Goal: Task Accomplishment & Management: Manage account settings

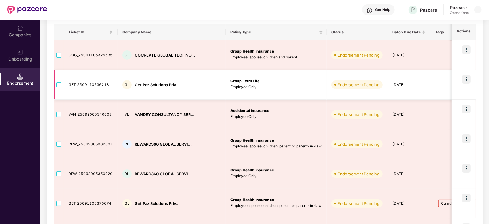
scroll to position [38, 0]
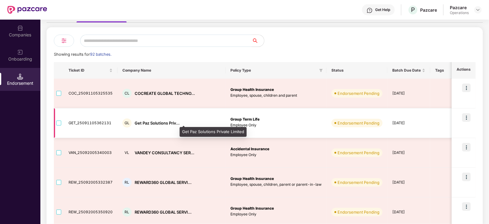
click at [148, 123] on div "Get Paz Solutions Priv..." at bounding box center [157, 123] width 45 height 6
copy div "Get Paz Solutions Priv..."
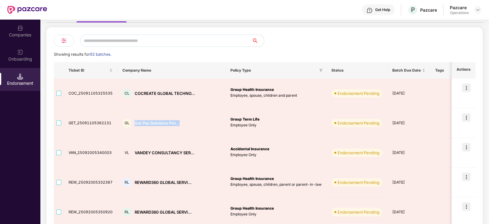
click at [23, 30] on img at bounding box center [20, 28] width 6 height 6
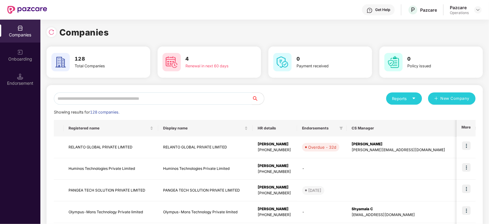
click at [115, 96] on input "text" at bounding box center [153, 98] width 198 height 12
paste input "**********"
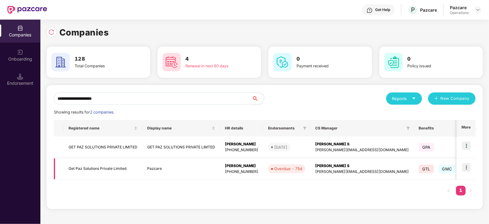
type input "**********"
click at [467, 169] on img at bounding box center [466, 167] width 9 height 9
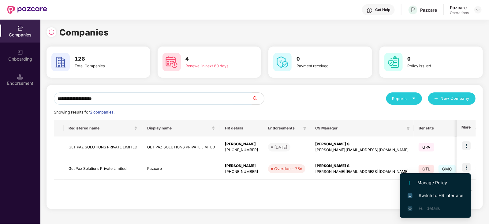
click at [450, 193] on span "Switch to HR interface" at bounding box center [436, 195] width 56 height 7
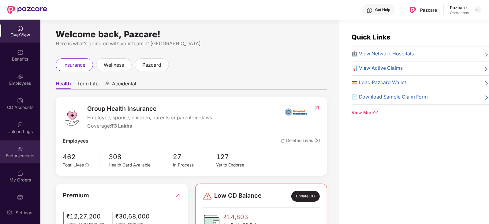
click at [29, 158] on div "Endorsements" at bounding box center [20, 156] width 40 height 6
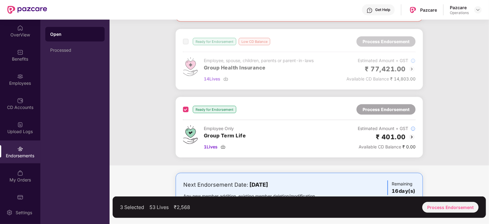
scroll to position [526, 0]
click at [456, 209] on div "Process Endorsement" at bounding box center [451, 207] width 56 height 11
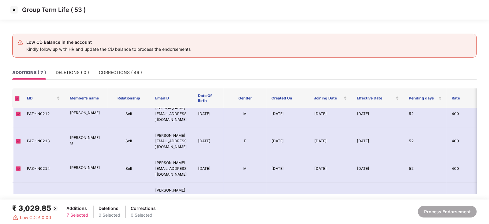
scroll to position [66, 0]
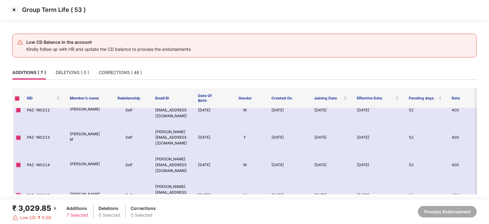
click at [15, 12] on img at bounding box center [14, 10] width 10 height 10
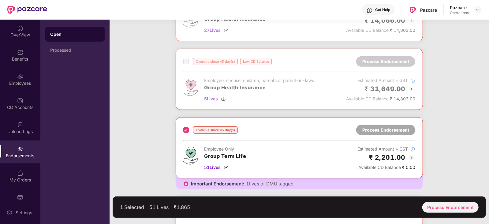
scroll to position [268, 0]
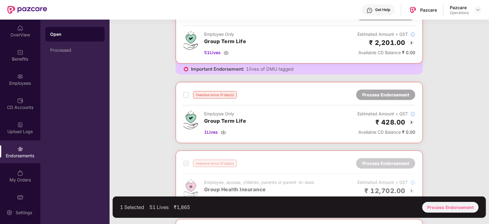
click at [186, 96] on label at bounding box center [186, 94] width 6 height 7
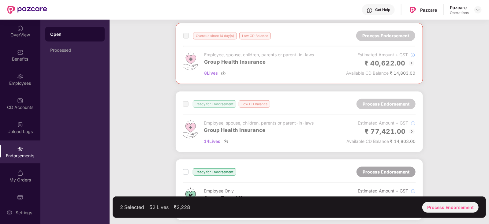
scroll to position [497, 0]
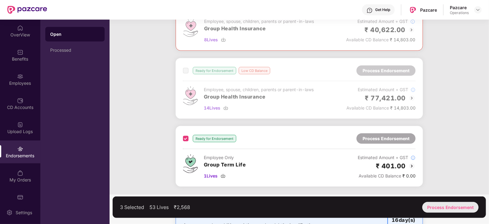
click at [445, 207] on div "Process Endorsement" at bounding box center [451, 207] width 56 height 11
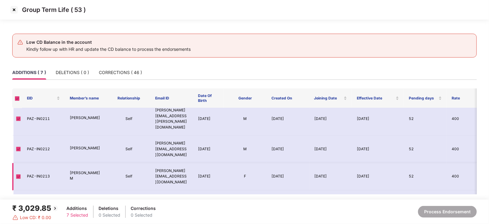
scroll to position [0, 0]
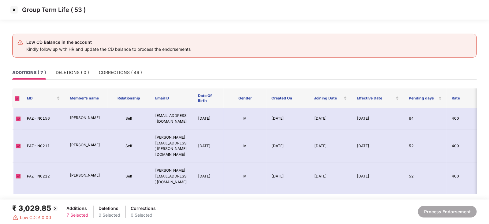
click at [13, 9] on img at bounding box center [14, 10] width 10 height 10
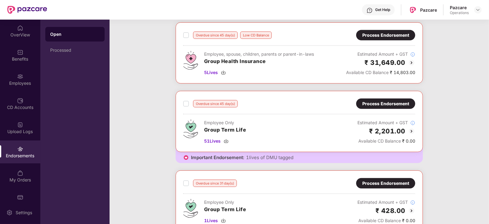
scroll to position [191, 0]
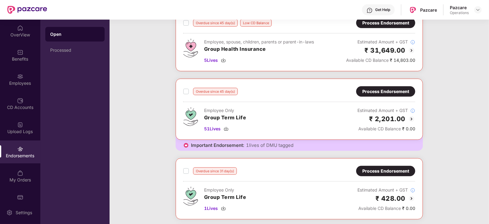
click at [187, 173] on label at bounding box center [186, 170] width 6 height 7
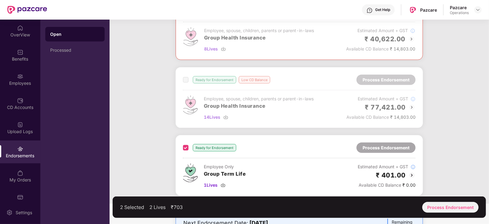
scroll to position [450, 0]
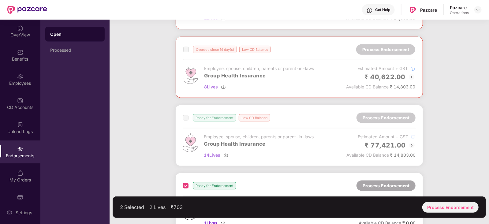
click at [258, 128] on div at bounding box center [299, 135] width 247 height 61
click at [18, 76] on img at bounding box center [20, 76] width 6 height 6
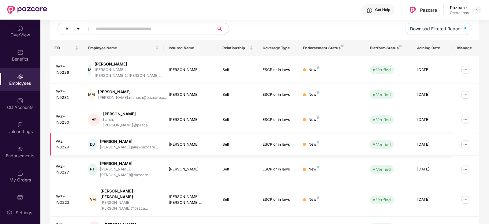
scroll to position [0, 0]
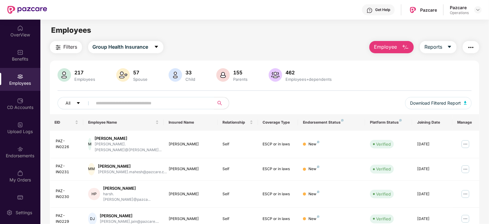
click at [482, 11] on div at bounding box center [478, 9] width 7 height 7
click at [478, 8] on img at bounding box center [478, 9] width 5 height 5
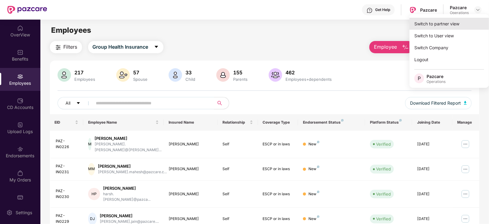
click at [449, 24] on div "Switch to partner view" at bounding box center [450, 24] width 80 height 12
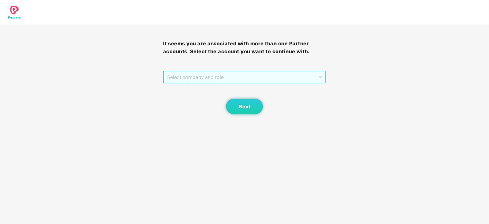
drag, startPoint x: 197, startPoint y: 72, endPoint x: 191, endPoint y: 89, distance: 18.8
click at [197, 72] on span "Select company and role" at bounding box center [244, 77] width 155 height 12
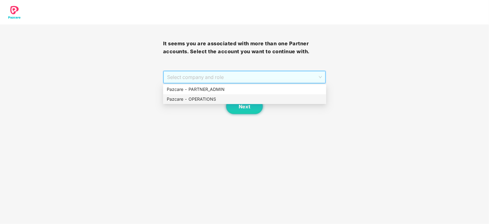
click at [190, 96] on div "Pazcare - OPERATIONS" at bounding box center [245, 99] width 156 height 7
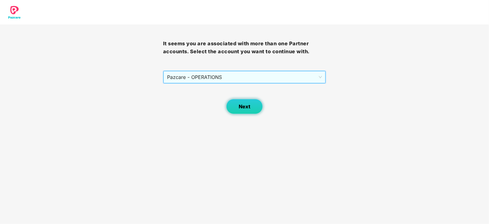
click at [237, 111] on button "Next" at bounding box center [244, 106] width 37 height 15
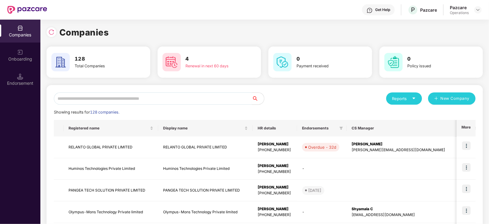
click at [194, 101] on input "text" at bounding box center [153, 98] width 198 height 12
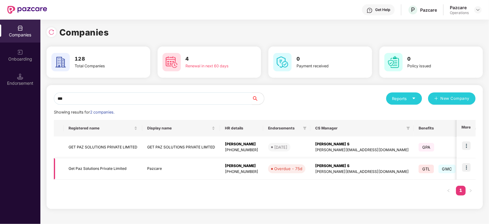
type input "***"
click at [127, 168] on td "Get Paz Solutions Private Limited" at bounding box center [103, 169] width 79 height 22
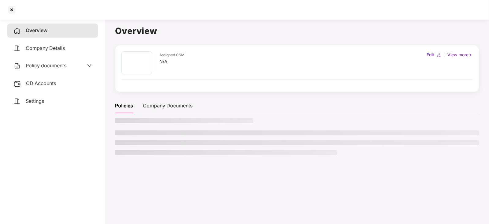
click at [26, 75] on div "Overview Company Details Policy documents CD Accounts Settings" at bounding box center [52, 66] width 91 height 85
click at [26, 79] on div "CD Accounts" at bounding box center [52, 84] width 91 height 14
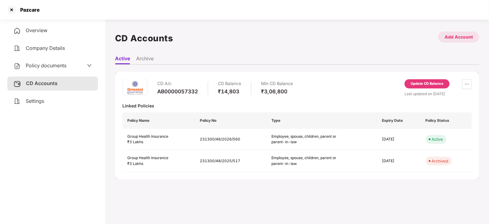
click at [450, 34] on div "Add Account" at bounding box center [459, 37] width 28 height 7
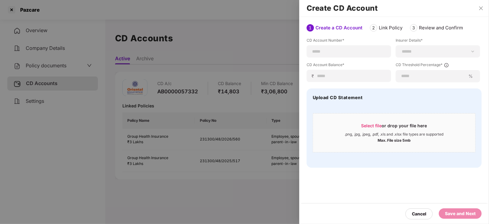
click at [264, 115] on div at bounding box center [244, 112] width 489 height 224
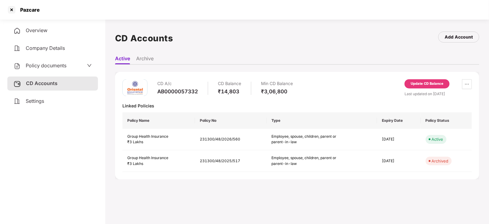
click at [39, 66] on span "Policy documents" at bounding box center [46, 65] width 41 height 6
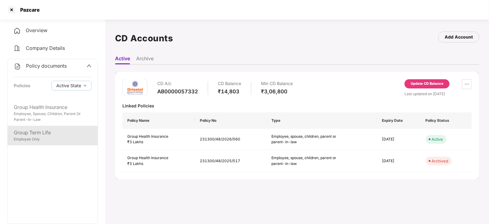
click at [43, 128] on div "Group Term Life Employee Only" at bounding box center [53, 136] width 90 height 20
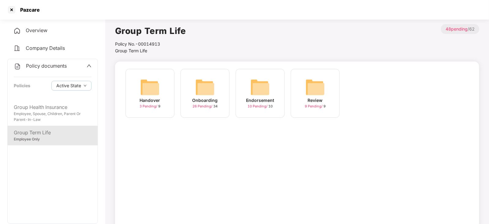
click at [27, 44] on div "Company Details" at bounding box center [52, 48] width 91 height 14
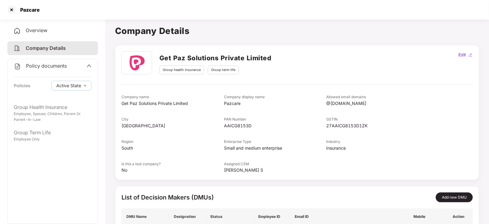
click at [33, 71] on div "Policy documents Policies Active State" at bounding box center [53, 79] width 90 height 41
click at [29, 62] on div "Policy documents Policies Active State" at bounding box center [53, 79] width 90 height 41
click at [89, 63] on span at bounding box center [89, 66] width 5 height 8
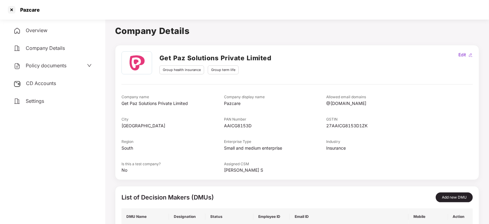
click at [42, 85] on span "CD Accounts" at bounding box center [41, 83] width 30 height 6
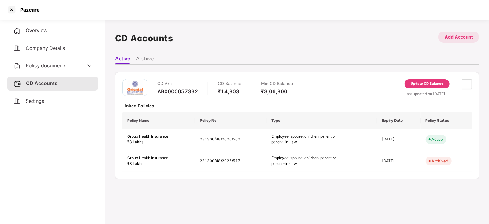
click at [457, 36] on div "Add Account" at bounding box center [459, 37] width 28 height 7
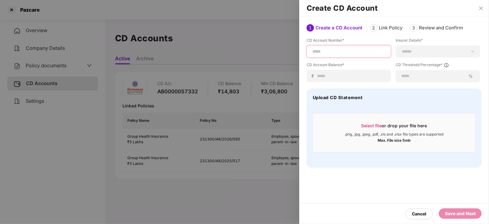
click at [352, 54] on input at bounding box center [349, 51] width 74 height 6
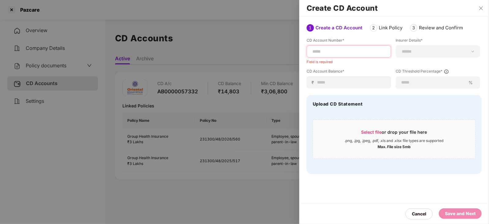
paste input "********"
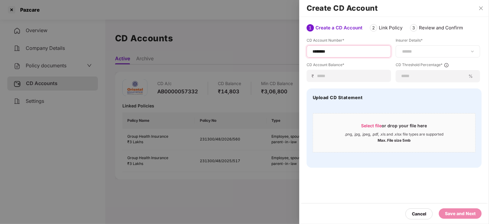
type input "********"
click at [429, 52] on select "**********" at bounding box center [438, 51] width 74 height 5
click at [401, 54] on select "**********" at bounding box center [438, 51] width 74 height 5
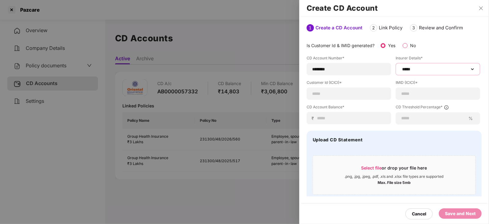
click at [466, 71] on select "**********" at bounding box center [438, 69] width 74 height 5
select select "********"
click at [401, 67] on select "**********" at bounding box center [438, 69] width 74 height 5
type input "**********"
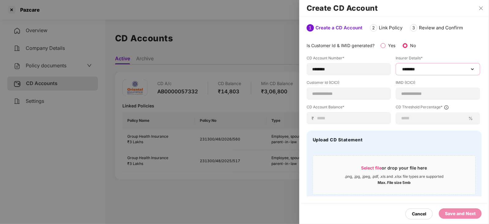
click at [470, 69] on select "**********" at bounding box center [438, 69] width 74 height 5
select select "*****"
click at [401, 67] on select "**********" at bounding box center [438, 69] width 74 height 5
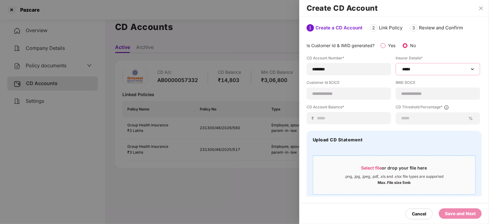
scroll to position [17, 0]
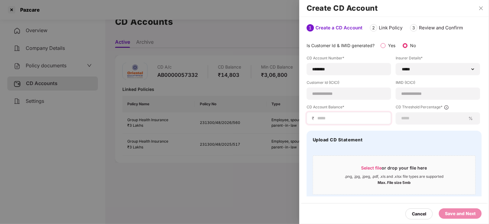
click at [332, 122] on div "₹" at bounding box center [349, 118] width 85 height 12
click at [340, 118] on input at bounding box center [351, 118] width 69 height 6
paste input "****"
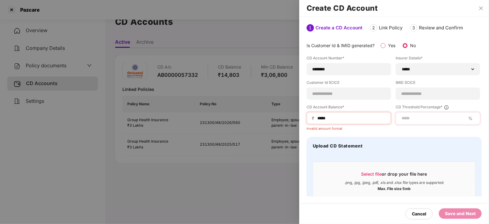
click at [407, 123] on div "%" at bounding box center [438, 118] width 85 height 12
click at [409, 118] on input at bounding box center [433, 118] width 65 height 6
click at [314, 120] on span "₹" at bounding box center [314, 118] width 5 height 6
click at [317, 119] on input "****" at bounding box center [351, 118] width 69 height 6
type input "****"
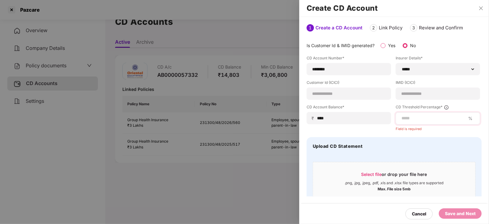
click at [411, 114] on div "%" at bounding box center [438, 118] width 85 height 12
click at [412, 116] on input at bounding box center [433, 118] width 65 height 6
click at [423, 117] on input at bounding box center [433, 118] width 65 height 6
type input "*"
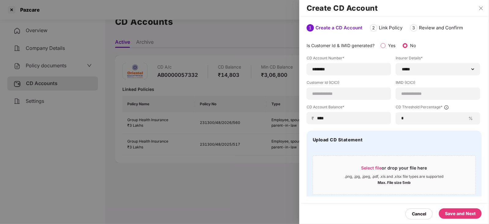
click at [455, 212] on div "Save and Next" at bounding box center [460, 213] width 31 height 7
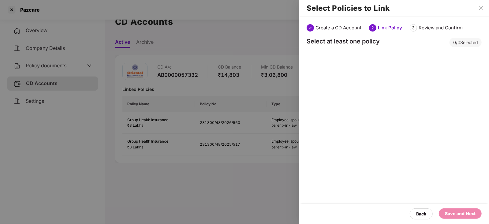
click at [433, 28] on div "Review and Confirm" at bounding box center [441, 28] width 44 height 6
click at [458, 44] on div "0 / 0 Selected" at bounding box center [466, 42] width 32 height 9
click at [427, 210] on div "Back" at bounding box center [421, 214] width 23 height 11
select select "*****"
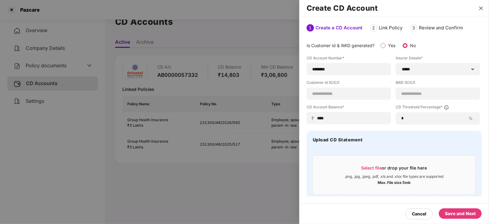
click at [484, 8] on button "Close" at bounding box center [481, 9] width 9 height 6
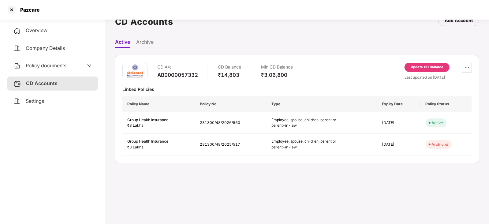
click at [63, 52] on div "Company Details" at bounding box center [52, 48] width 91 height 14
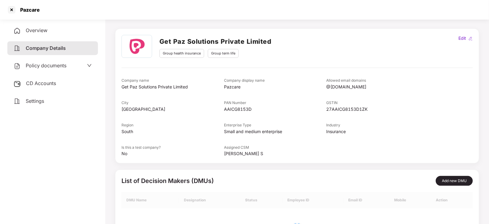
click at [59, 68] on span "Policy documents" at bounding box center [46, 65] width 41 height 6
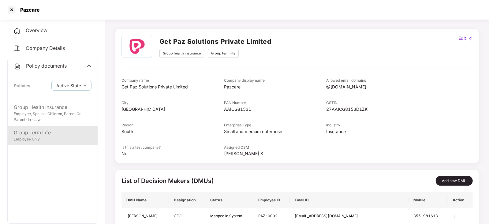
click at [52, 139] on div "Employee Only" at bounding box center [53, 140] width 78 height 6
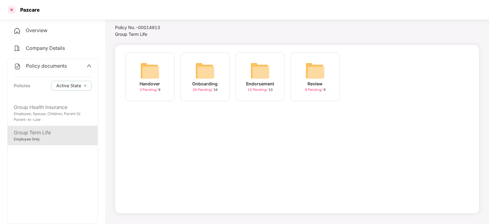
click at [13, 10] on div at bounding box center [12, 10] width 10 height 10
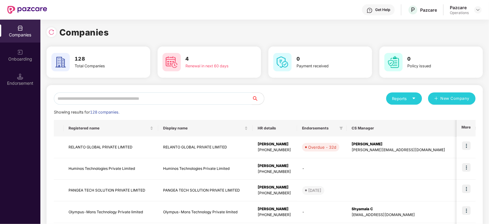
scroll to position [0, 0]
click at [22, 81] on div "Endorsement" at bounding box center [20, 83] width 40 height 6
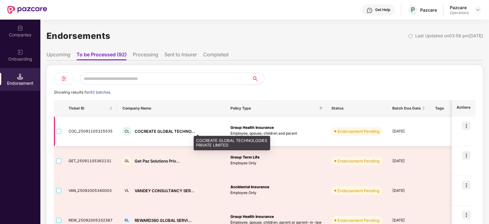
click at [151, 129] on div "COCREATE GLOBAL TECHNO..." at bounding box center [165, 132] width 60 height 6
copy div "COCREATE"
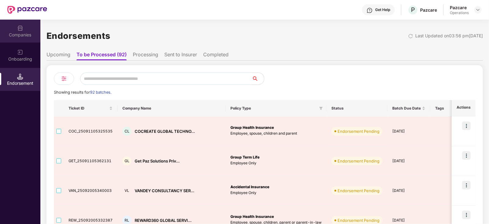
click at [16, 29] on div "Companies" at bounding box center [20, 31] width 40 height 23
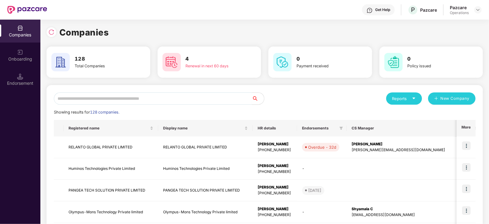
click at [118, 96] on input "text" at bounding box center [153, 98] width 198 height 12
paste input "********"
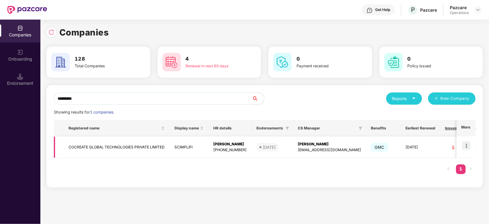
type input "********"
click at [472, 144] on td at bounding box center [466, 148] width 19 height 22
click at [465, 144] on img at bounding box center [466, 145] width 9 height 9
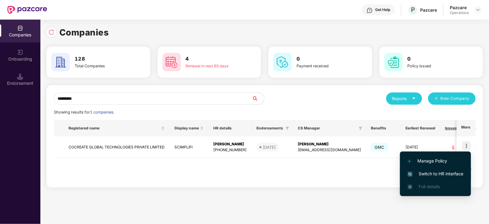
click at [455, 174] on span "Switch to HR interface" at bounding box center [436, 174] width 56 height 7
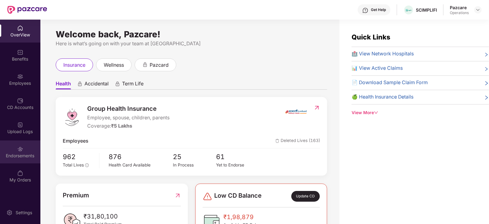
click at [20, 162] on div "Endorsements" at bounding box center [20, 152] width 40 height 23
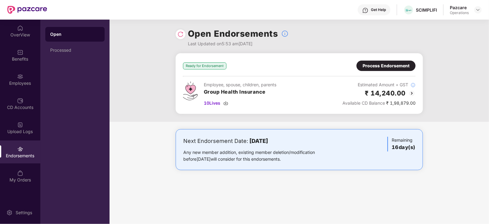
click at [378, 68] on div "Process Endorsement" at bounding box center [386, 65] width 47 height 7
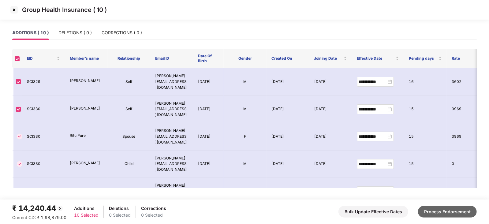
click at [439, 209] on button "Process Endorsement" at bounding box center [447, 212] width 59 height 12
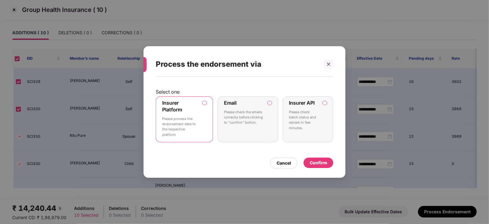
click at [309, 161] on div "Confirm" at bounding box center [319, 163] width 30 height 10
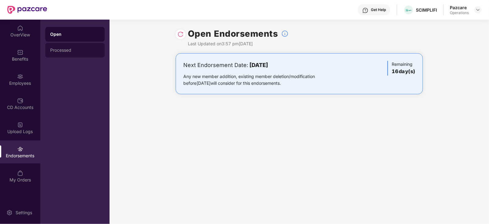
click at [65, 49] on div "Processed" at bounding box center [75, 50] width 50 height 5
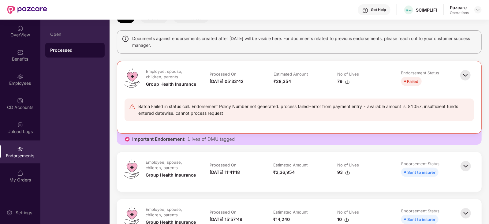
scroll to position [76, 0]
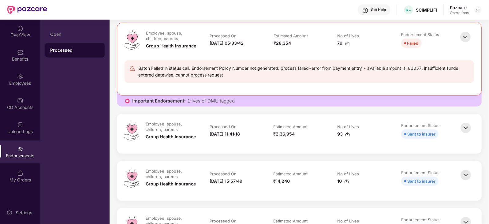
click at [346, 183] on img at bounding box center [346, 181] width 5 height 5
click at [476, 11] on img at bounding box center [478, 9] width 5 height 5
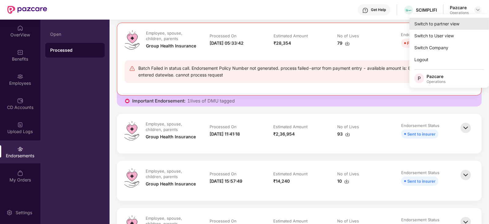
click at [455, 25] on div "Switch to partner view" at bounding box center [450, 24] width 80 height 12
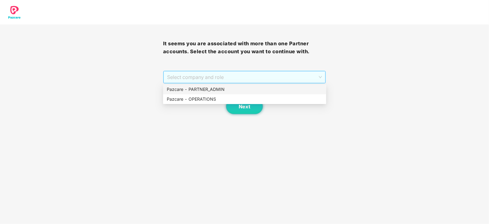
click at [224, 76] on span "Select company and role" at bounding box center [244, 77] width 155 height 12
click at [197, 100] on div "Pazcare - OPERATIONS" at bounding box center [245, 99] width 156 height 7
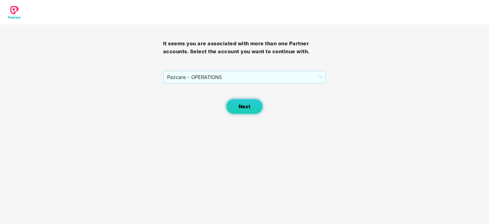
click at [238, 109] on button "Next" at bounding box center [244, 106] width 37 height 15
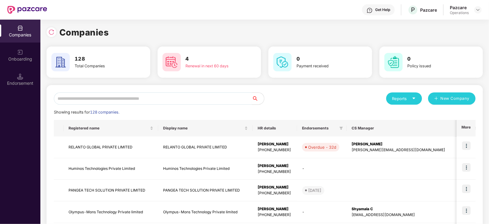
click at [156, 102] on input "text" at bounding box center [153, 98] width 198 height 12
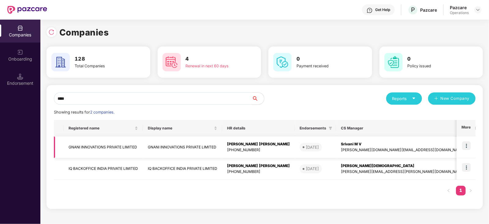
type input "****"
click at [90, 144] on td "GNANI INNOVATIONS PRIVATE LIMITED" at bounding box center [103, 148] width 79 height 22
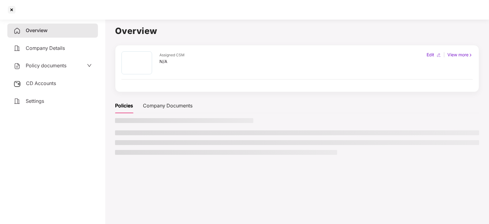
click at [39, 84] on span "CD Accounts" at bounding box center [41, 83] width 30 height 6
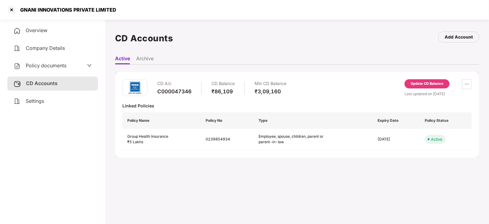
click at [409, 81] on div "Update CD Balance" at bounding box center [427, 83] width 45 height 9
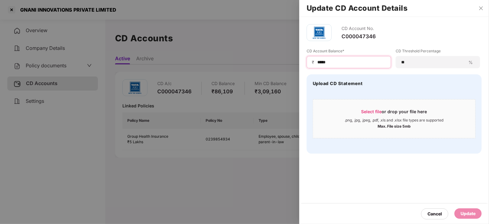
drag, startPoint x: 329, startPoint y: 60, endPoint x: 316, endPoint y: 59, distance: 13.2
click at [316, 59] on div "₹ *****" at bounding box center [349, 62] width 85 height 12
paste input
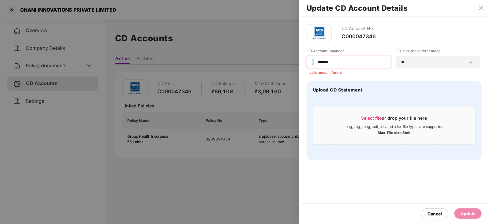
click at [317, 62] on div "₹ *****" at bounding box center [349, 62] width 85 height 12
click at [319, 63] on input "*****" at bounding box center [351, 62] width 69 height 6
click at [337, 63] on input "*****" at bounding box center [351, 62] width 69 height 6
click at [317, 63] on input "*****" at bounding box center [351, 62] width 69 height 6
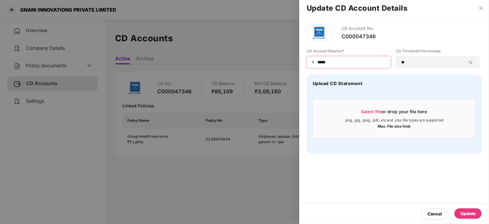
type input "*****"
click at [476, 213] on div "Update" at bounding box center [468, 213] width 15 height 7
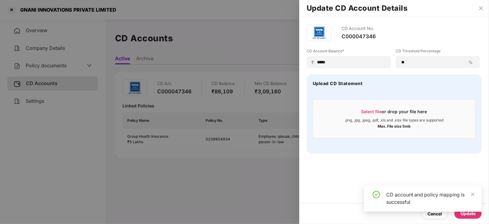
click at [30, 70] on div at bounding box center [244, 112] width 489 height 224
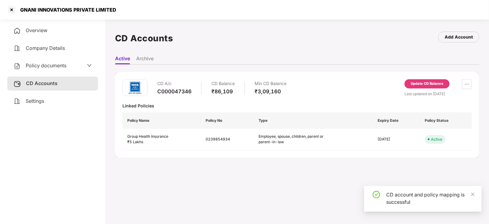
click at [34, 70] on div "Policy documents" at bounding box center [39, 66] width 53 height 8
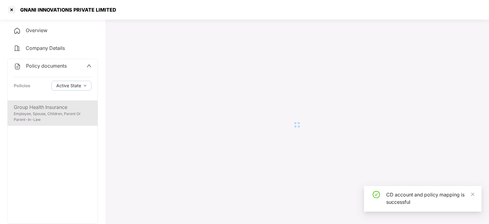
click at [41, 106] on div "Group Health Insurance" at bounding box center [53, 107] width 78 height 8
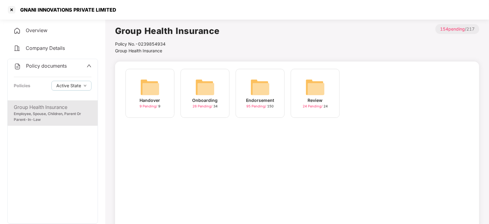
click at [264, 86] on img at bounding box center [260, 87] width 20 height 20
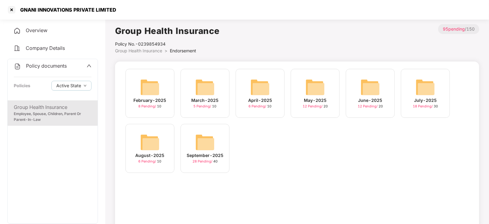
click at [213, 137] on img at bounding box center [205, 143] width 20 height 20
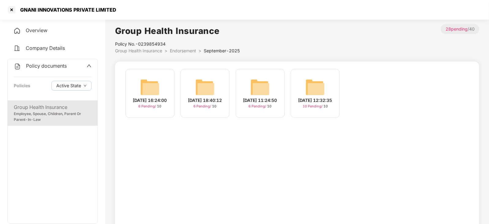
click at [311, 90] on img at bounding box center [316, 87] width 20 height 20
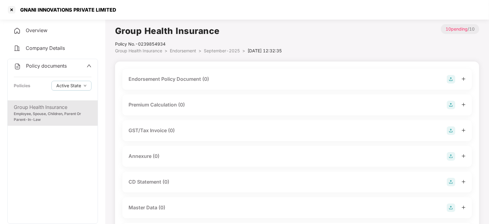
click at [454, 77] on img at bounding box center [451, 79] width 9 height 9
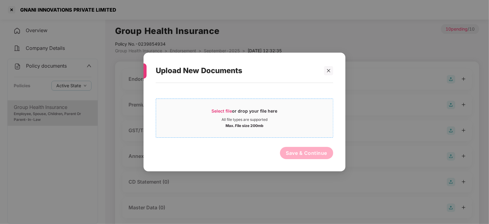
click at [213, 112] on span "Select file" at bounding box center [222, 110] width 21 height 5
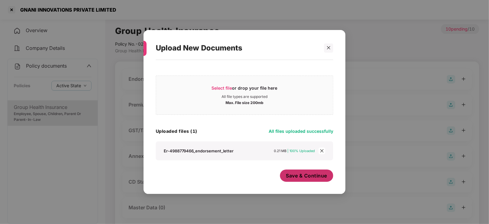
click at [302, 179] on span "Save & Continue" at bounding box center [306, 175] width 41 height 7
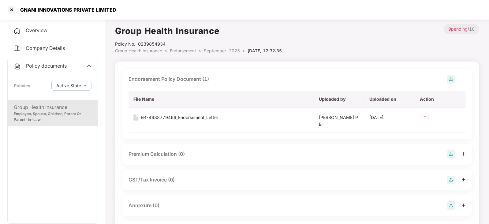
click at [449, 154] on img at bounding box center [451, 154] width 9 height 9
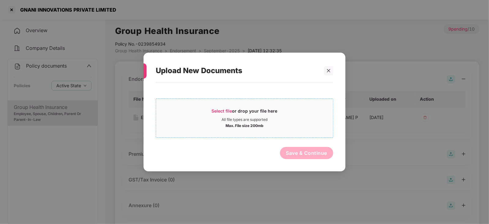
click at [226, 107] on span "Select file or drop your file here All file types are supported Max. File size …" at bounding box center [244, 117] width 177 height 29
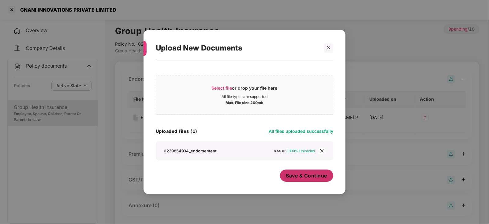
click at [298, 178] on span "Save & Continue" at bounding box center [306, 175] width 41 height 7
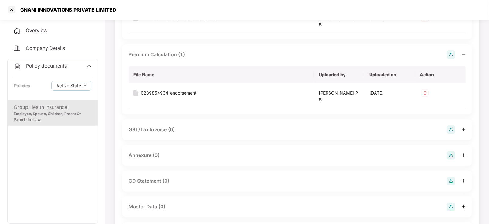
scroll to position [153, 0]
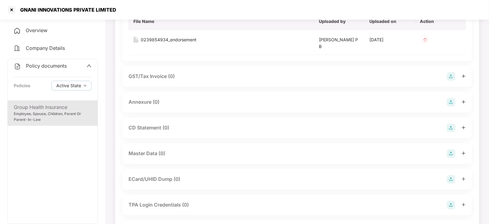
click at [452, 103] on img at bounding box center [451, 102] width 9 height 9
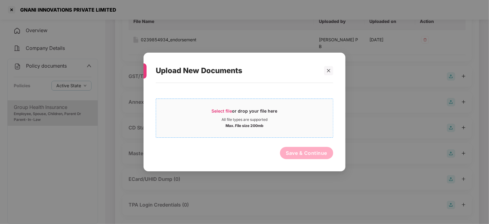
click at [223, 111] on span "Select file" at bounding box center [222, 110] width 21 height 5
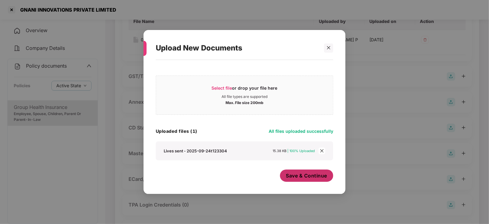
click at [294, 178] on span "Save & Continue" at bounding box center [306, 175] width 41 height 7
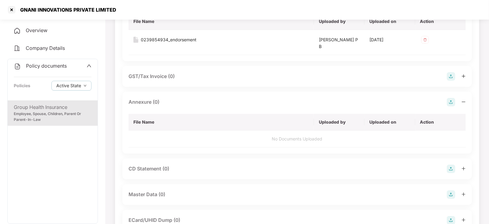
scroll to position [191, 0]
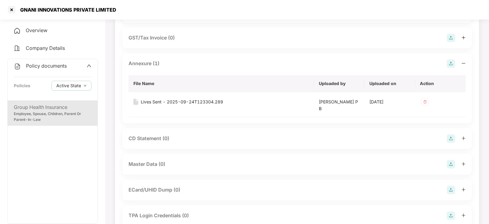
click at [453, 166] on img at bounding box center [451, 164] width 9 height 9
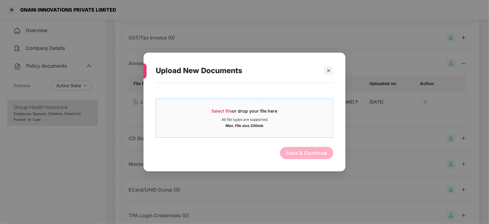
click at [221, 108] on span "Select file" at bounding box center [222, 110] width 21 height 5
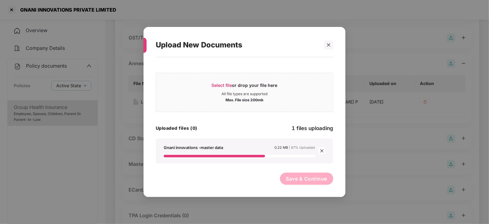
click at [302, 180] on button "Save & Continue" at bounding box center [307, 179] width 54 height 12
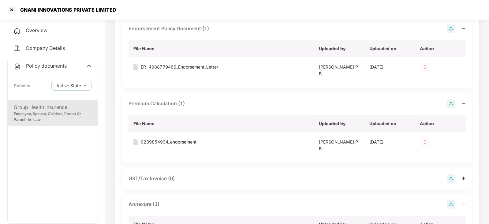
scroll to position [0, 0]
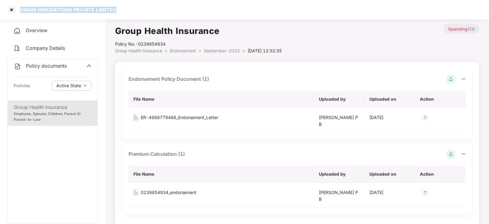
drag, startPoint x: 19, startPoint y: 8, endPoint x: 126, endPoint y: 9, distance: 107.2
click at [126, 9] on div "GNANI INNOVATIONS PRIVATE LIMITED" at bounding box center [244, 10] width 489 height 20
copy div "GNANI INNOVATIONS PRIVATE LIMITED"
click at [12, 11] on div at bounding box center [12, 10] width 10 height 10
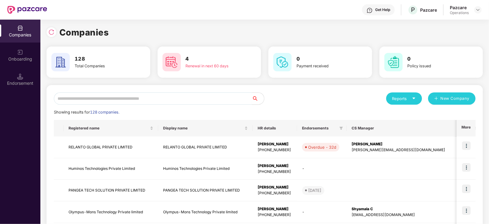
click at [169, 94] on input "text" at bounding box center [153, 98] width 198 height 12
paste input "**********"
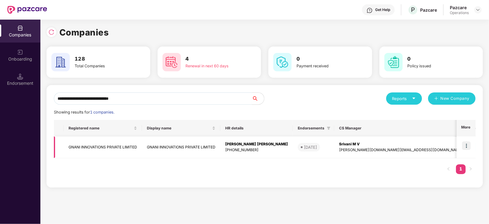
type input "**********"
click at [467, 145] on img at bounding box center [466, 145] width 9 height 9
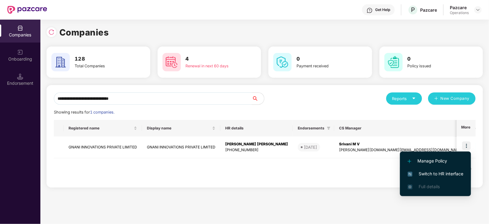
click at [453, 169] on li "Switch to HR interface" at bounding box center [435, 173] width 71 height 13
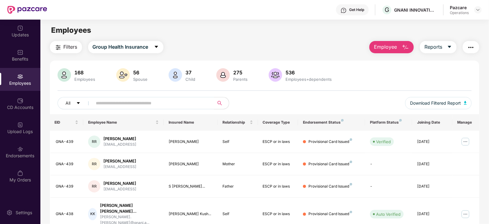
click at [69, 51] on button "Filters" at bounding box center [66, 47] width 32 height 12
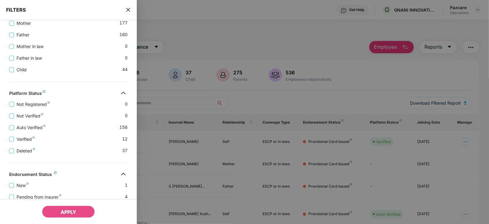
scroll to position [191, 0]
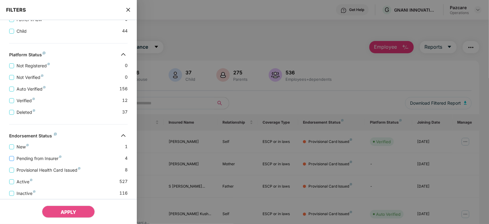
click at [58, 161] on span "Pending from Insurer" at bounding box center [39, 158] width 50 height 7
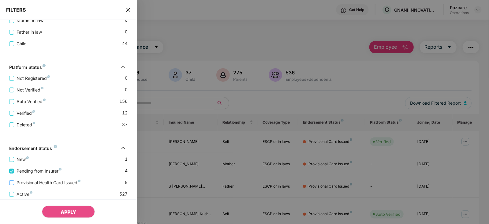
click at [58, 180] on span "Provisional Health Card Issued" at bounding box center [48, 182] width 69 height 7
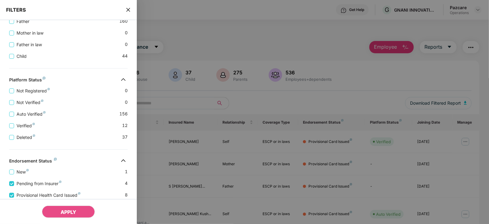
click at [63, 204] on div "APPLY" at bounding box center [68, 211] width 137 height 25
click at [63, 206] on button "APPLY" at bounding box center [68, 212] width 53 height 12
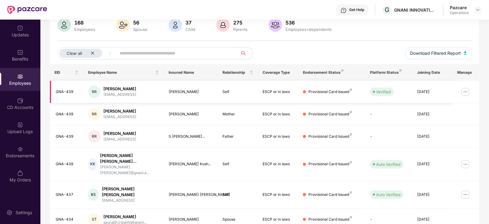
scroll to position [0, 0]
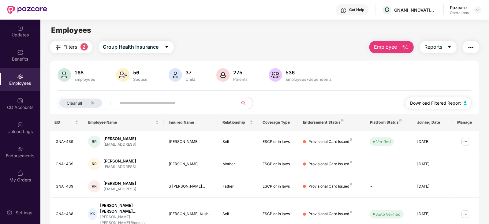
click at [465, 105] on button "Download Filtered Report" at bounding box center [438, 103] width 67 height 12
click at [270, 24] on div "Employees" at bounding box center [264, 30] width 449 height 12
click at [469, 47] on img "button" at bounding box center [471, 47] width 7 height 7
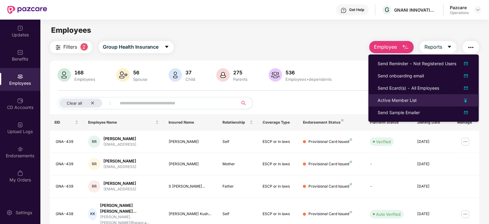
click at [407, 96] on li "Active Member List" at bounding box center [424, 100] width 111 height 12
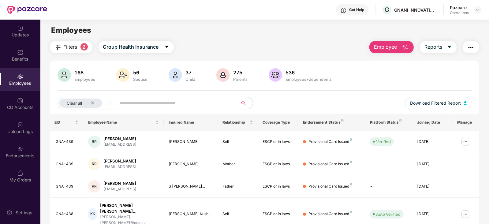
click at [473, 51] on button "button" at bounding box center [471, 47] width 17 height 12
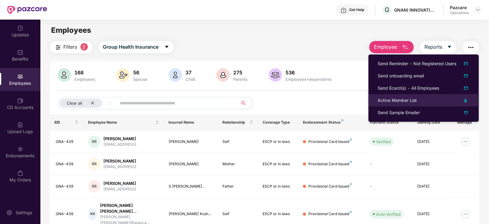
click at [397, 99] on div "Active Member List" at bounding box center [397, 100] width 39 height 7
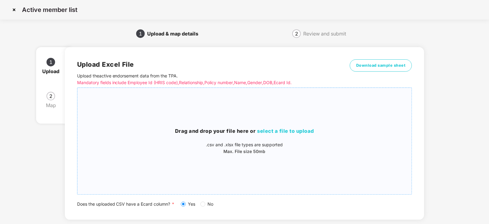
click at [258, 133] on span "select a file to upload" at bounding box center [286, 131] width 57 height 6
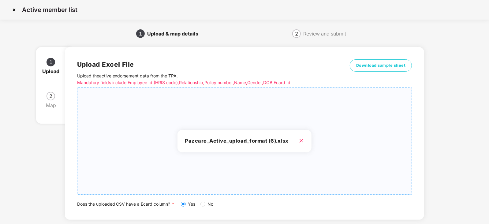
click at [415, 201] on div "Upload Excel File Upload the active endorsement data from the TPA . Mandatory f…" at bounding box center [245, 133] width 360 height 173
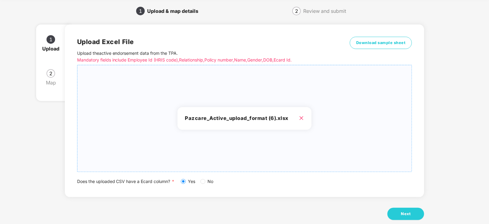
scroll to position [34, 0]
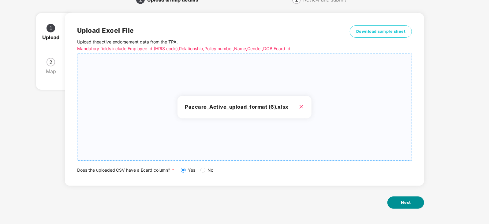
click at [404, 205] on span "Next" at bounding box center [406, 203] width 10 height 6
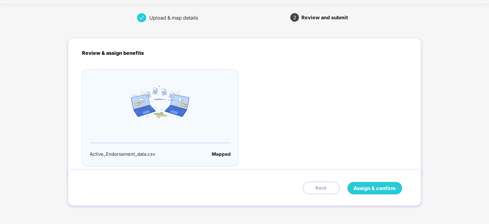
scroll to position [0, 0]
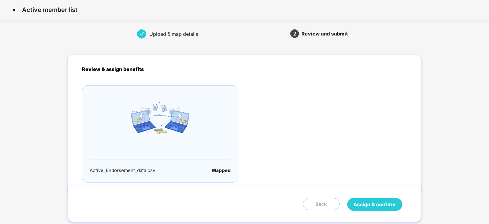
click at [390, 206] on span "Assign & confirm" at bounding box center [375, 205] width 42 height 8
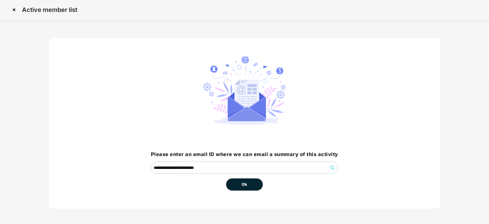
click at [249, 185] on button "Ok" at bounding box center [244, 185] width 37 height 12
click at [248, 185] on button "Ok" at bounding box center [244, 185] width 37 height 12
click at [244, 186] on span "Ok" at bounding box center [245, 185] width 6 height 6
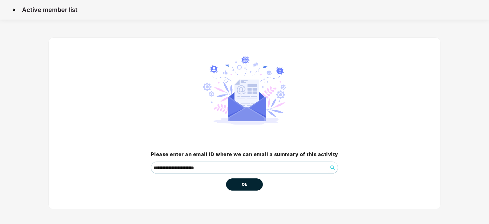
click at [244, 186] on span "Ok" at bounding box center [245, 185] width 6 height 6
click at [245, 187] on span "Ok" at bounding box center [245, 185] width 6 height 6
click at [245, 185] on span "Ok" at bounding box center [245, 185] width 6 height 6
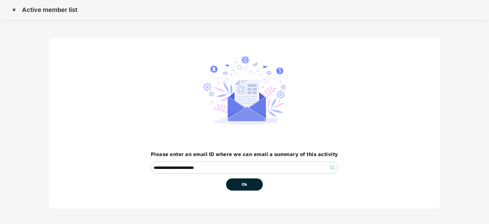
click at [245, 184] on span "Ok" at bounding box center [245, 185] width 6 height 6
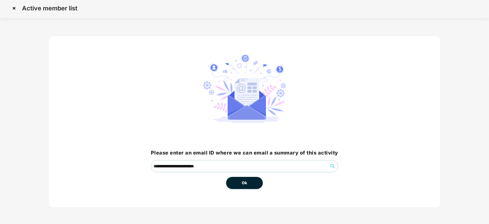
click at [247, 181] on button "Ok" at bounding box center [244, 183] width 37 height 12
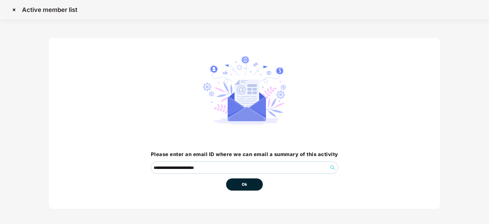
click at [247, 185] on span "Ok" at bounding box center [245, 185] width 6 height 6
click at [247, 186] on span "Ok" at bounding box center [245, 185] width 6 height 6
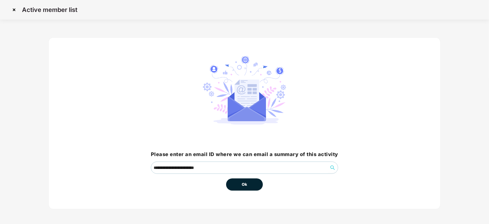
click at [247, 186] on span "Ok" at bounding box center [245, 185] width 6 height 6
click at [245, 184] on span "Ok" at bounding box center [245, 185] width 6 height 6
click at [226, 179] on button "Ok" at bounding box center [244, 185] width 37 height 12
click at [245, 184] on span "Ok" at bounding box center [245, 185] width 6 height 6
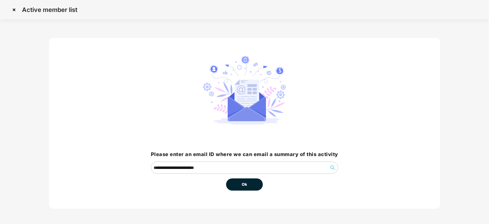
click at [245, 184] on span "Ok" at bounding box center [245, 185] width 6 height 6
click at [242, 185] on span "Ok" at bounding box center [245, 185] width 6 height 6
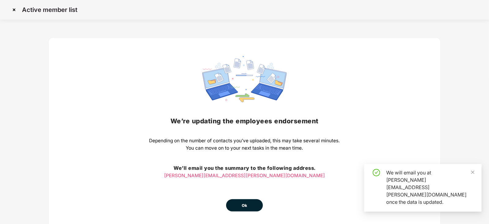
click at [243, 208] on span "Ok" at bounding box center [245, 206] width 6 height 6
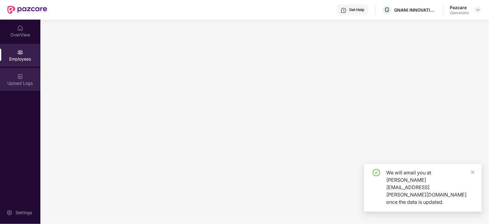
click at [14, 86] on div "Upload Logs" at bounding box center [20, 79] width 40 height 23
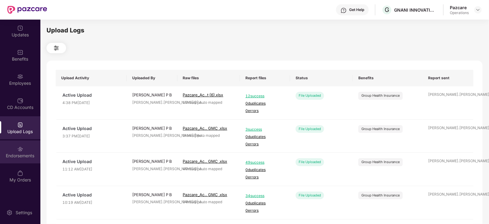
click at [29, 158] on div "Endorsements" at bounding box center [20, 156] width 40 height 6
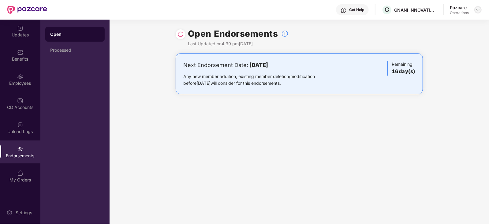
click at [480, 7] on img at bounding box center [478, 9] width 5 height 5
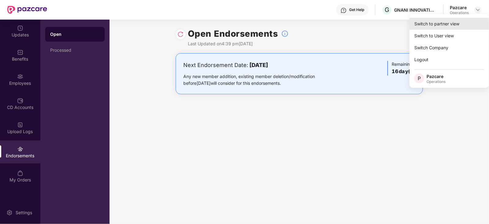
click at [460, 23] on div "Switch to partner view" at bounding box center [450, 24] width 80 height 12
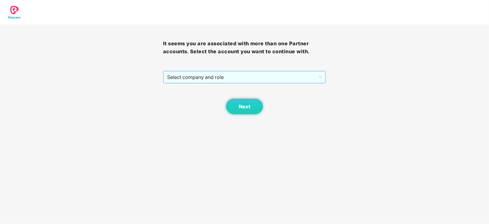
click at [220, 80] on span "Select company and role" at bounding box center [244, 77] width 155 height 12
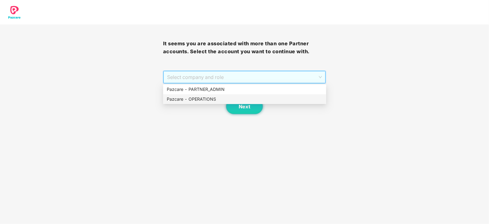
click at [211, 100] on div "Pazcare - OPERATIONS" at bounding box center [245, 99] width 156 height 7
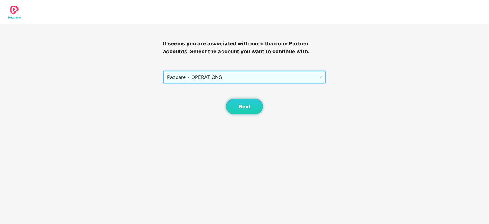
click at [219, 80] on span "Pazcare - OPERATIONS" at bounding box center [244, 77] width 155 height 12
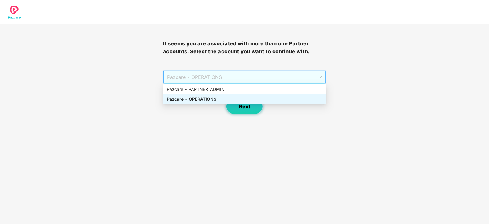
click at [239, 106] on span "Next" at bounding box center [245, 107] width 12 height 6
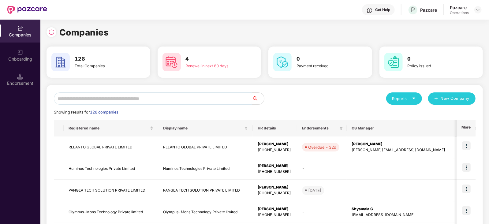
click at [174, 96] on input "text" at bounding box center [153, 98] width 198 height 12
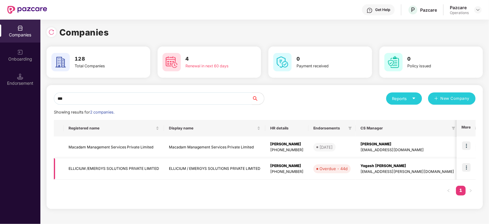
type input "***"
click at [105, 173] on td "ELLICIUM /EMERGYS SOLUTIONS PRIVATE LIMITED" at bounding box center [114, 169] width 100 height 22
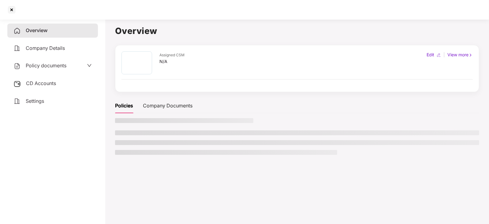
click at [47, 84] on span "CD Accounts" at bounding box center [41, 83] width 30 height 6
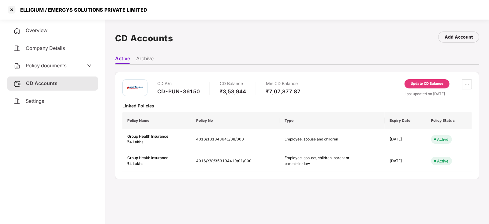
click at [159, 92] on div "CD-PUN-36150" at bounding box center [178, 91] width 43 height 7
drag, startPoint x: 159, startPoint y: 92, endPoint x: 204, endPoint y: 91, distance: 45.0
click at [204, 91] on div "CD A/c CD-PUN-36150 CD Balance ₹3,53,944 Min CD Balance ₹7,07,877.87" at bounding box center [228, 87] width 143 height 17
copy div "CD-PUN-36150"
click at [435, 85] on div "Update CD Balance" at bounding box center [427, 84] width 33 height 6
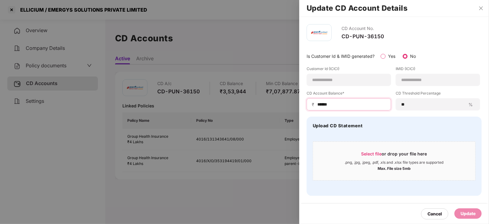
drag, startPoint x: 338, startPoint y: 106, endPoint x: 314, endPoint y: 105, distance: 24.2
click at [314, 105] on div "₹ ******" at bounding box center [349, 104] width 85 height 12
paste input
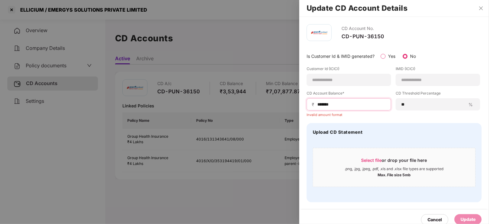
click at [317, 106] on input "******" at bounding box center [351, 104] width 69 height 6
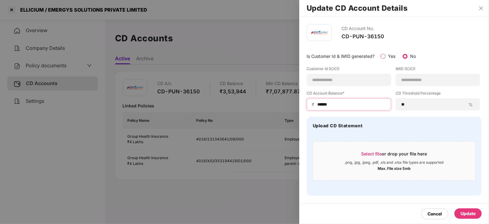
type input "******"
click at [462, 215] on div "Update" at bounding box center [468, 213] width 15 height 7
click at [60, 69] on div at bounding box center [244, 112] width 489 height 224
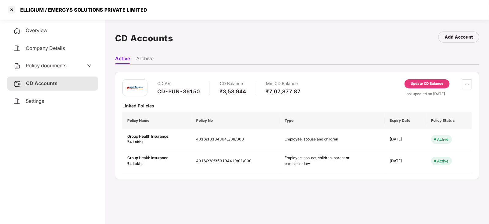
click at [60, 66] on span "Policy documents" at bounding box center [46, 65] width 41 height 6
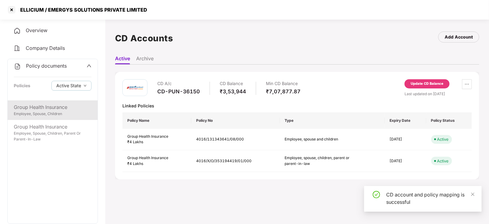
click at [58, 109] on div "Group Health Insurance" at bounding box center [53, 107] width 78 height 8
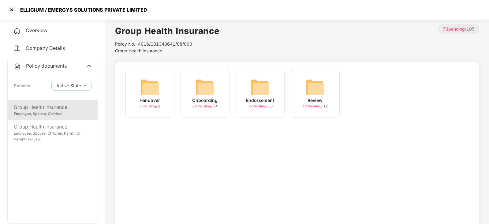
click at [260, 95] on img at bounding box center [260, 87] width 20 height 20
click at [308, 86] on img at bounding box center [316, 87] width 20 height 20
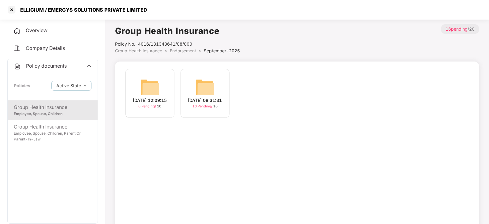
click at [209, 86] on img at bounding box center [205, 87] width 20 height 20
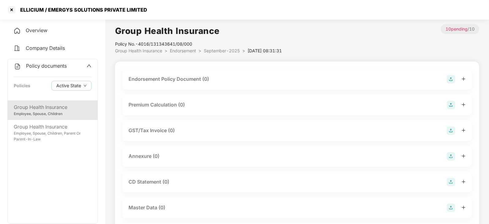
click at [453, 79] on img at bounding box center [451, 79] width 9 height 9
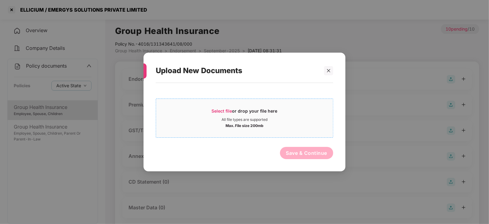
click at [215, 108] on span "Select file" at bounding box center [222, 110] width 21 height 5
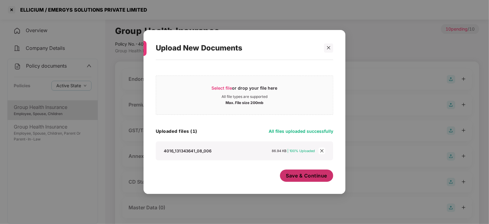
click at [310, 180] on button "Save & Continue" at bounding box center [307, 176] width 54 height 12
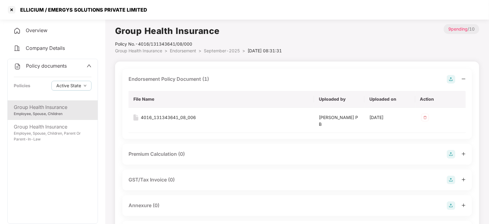
click at [455, 156] on img at bounding box center [451, 154] width 9 height 9
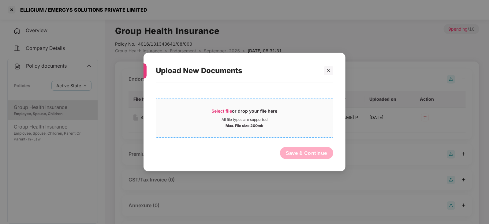
click at [230, 110] on span "Select file" at bounding box center [222, 110] width 21 height 5
click at [333, 70] on div at bounding box center [328, 70] width 9 height 9
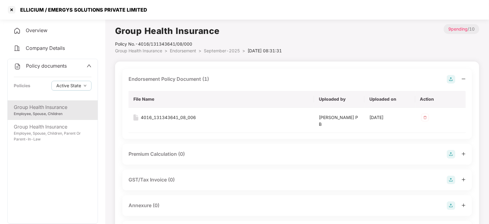
click at [453, 205] on img at bounding box center [451, 205] width 9 height 9
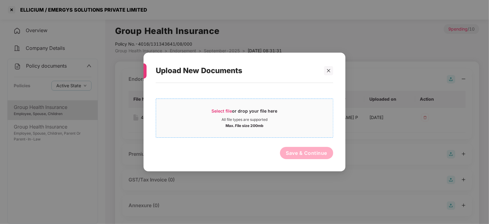
click at [218, 114] on div "Select file or drop your file here" at bounding box center [245, 112] width 66 height 9
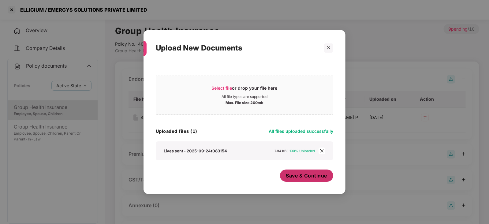
click at [289, 177] on span "Save & Continue" at bounding box center [306, 175] width 41 height 7
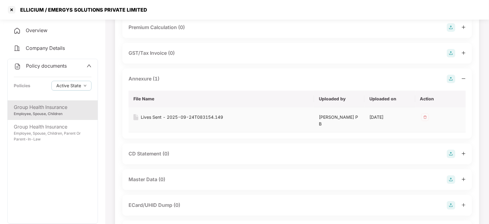
scroll to position [153, 0]
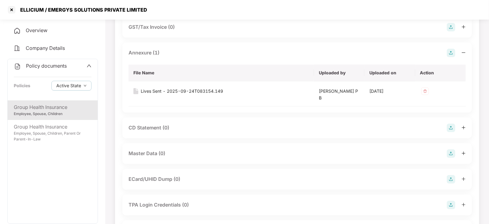
click at [449, 157] on img at bounding box center [451, 153] width 9 height 9
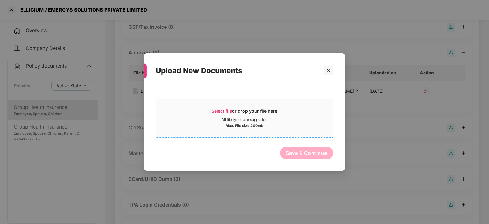
click at [222, 105] on span "Select file or drop your file here All file types are supported Max. File size …" at bounding box center [244, 117] width 177 height 29
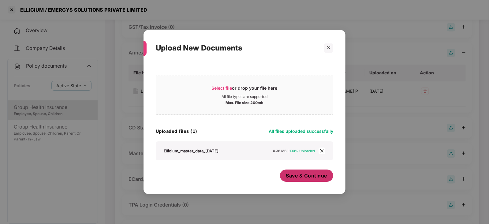
click at [307, 180] on button "Save & Continue" at bounding box center [307, 176] width 54 height 12
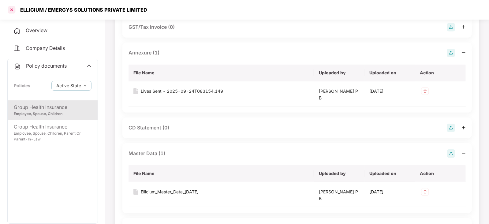
click at [15, 9] on div at bounding box center [12, 10] width 10 height 10
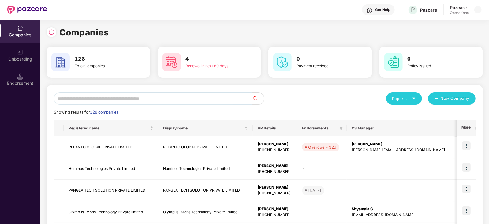
scroll to position [0, 0]
click at [128, 98] on input "text" at bounding box center [153, 98] width 198 height 12
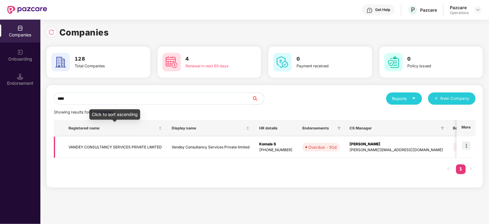
type input "****"
click at [104, 145] on td "VANDEY CONSULTANCY SERVICES PRIVATE LIMITED" at bounding box center [115, 148] width 103 height 22
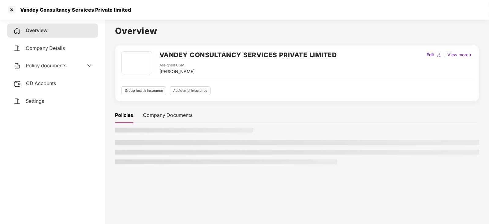
click at [44, 85] on span "CD Accounts" at bounding box center [41, 83] width 30 height 6
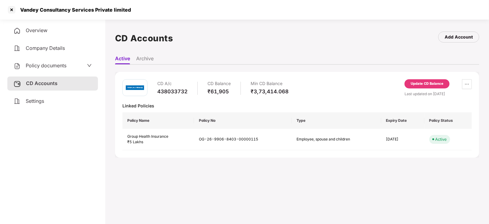
click at [412, 84] on div "Update CD Balance" at bounding box center [427, 84] width 33 height 6
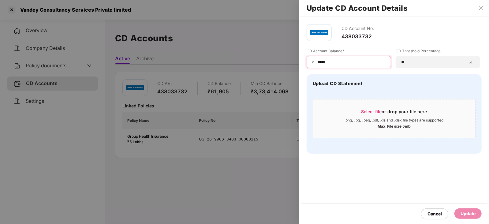
drag, startPoint x: 329, startPoint y: 63, endPoint x: 316, endPoint y: 62, distance: 12.3
click at [316, 62] on div "₹ *****" at bounding box center [349, 62] width 85 height 12
paste input
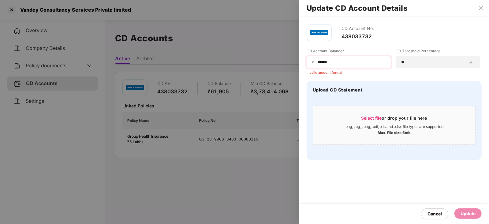
click at [318, 65] on div "₹ *****" at bounding box center [349, 62] width 85 height 12
click at [317, 64] on div "₹ *****" at bounding box center [349, 62] width 85 height 12
click at [317, 65] on input "*****" at bounding box center [351, 62] width 69 height 6
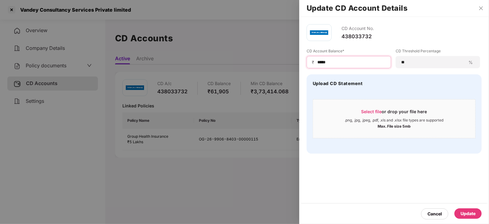
type input "*****"
click at [466, 210] on div "Update" at bounding box center [468, 213] width 15 height 7
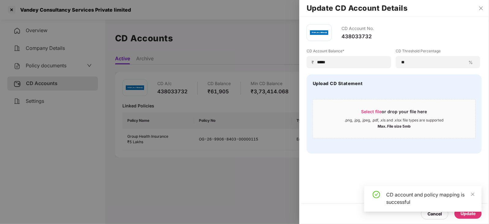
click at [46, 67] on div at bounding box center [244, 112] width 489 height 224
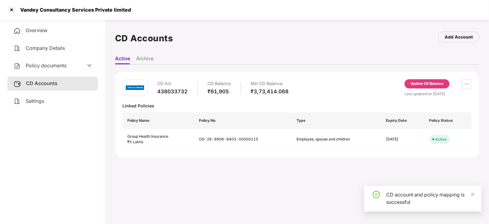
click at [46, 67] on span "Policy documents" at bounding box center [46, 65] width 41 height 6
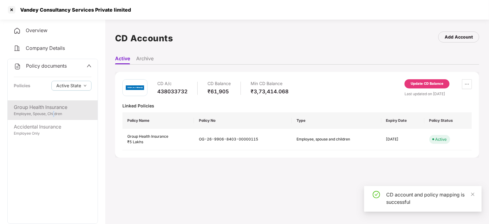
click at [54, 114] on div "Employee, Spouse, Children" at bounding box center [53, 114] width 78 height 6
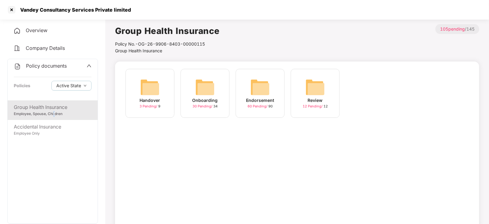
click at [268, 90] on img at bounding box center [260, 87] width 20 height 20
click at [312, 88] on img at bounding box center [316, 87] width 20 height 20
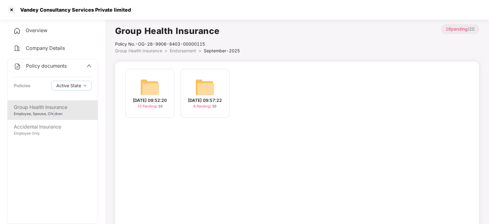
click at [150, 89] on img at bounding box center [150, 87] width 20 height 20
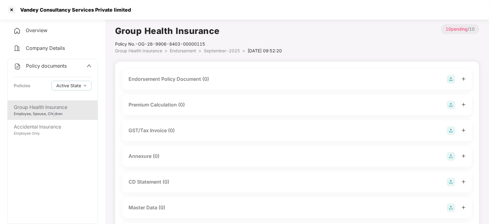
click at [453, 77] on img at bounding box center [451, 79] width 9 height 9
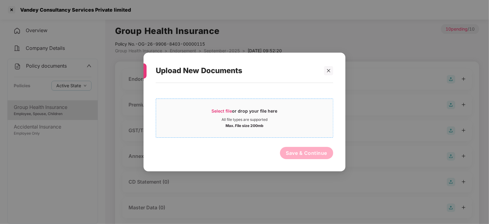
click at [230, 109] on span "Select file" at bounding box center [222, 110] width 21 height 5
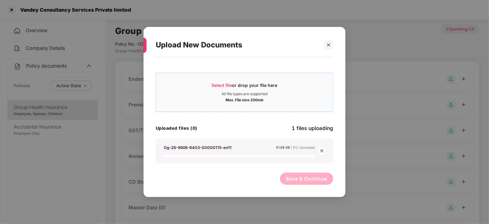
click at [231, 83] on span "Select file" at bounding box center [222, 85] width 21 height 5
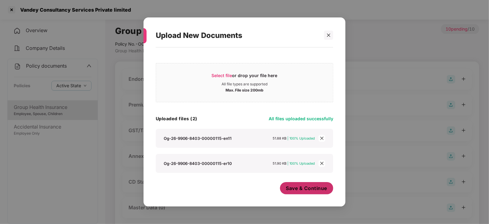
click at [303, 185] on button "Save & Continue" at bounding box center [307, 188] width 54 height 12
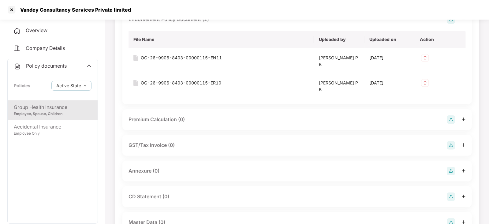
scroll to position [38, 0]
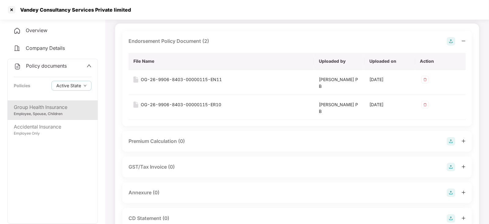
click at [454, 190] on img at bounding box center [451, 193] width 9 height 9
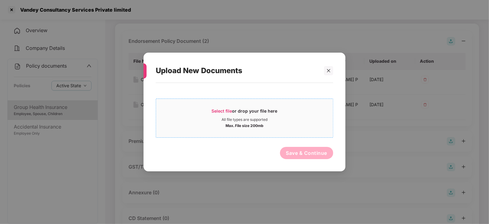
click at [211, 106] on span "Select file or drop your file here All file types are supported Max. File size …" at bounding box center [244, 117] width 177 height 29
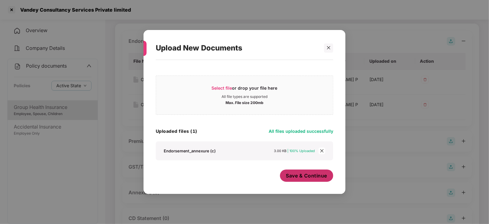
click at [312, 181] on button "Save & Continue" at bounding box center [307, 176] width 54 height 12
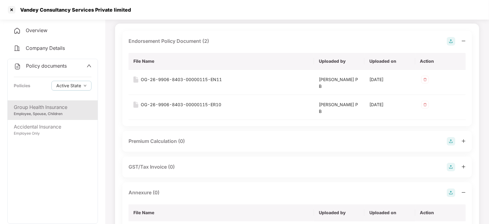
click at [311, 180] on body "Vandey Consultancy Services Private limited Overview Company Details Policy doc…" at bounding box center [244, 74] width 489 height 224
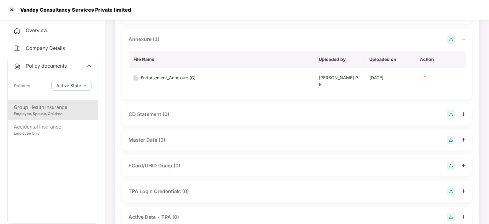
scroll to position [230, 0]
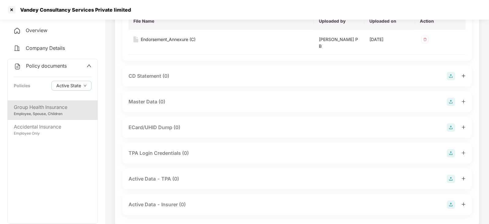
click at [452, 100] on img at bounding box center [451, 102] width 9 height 9
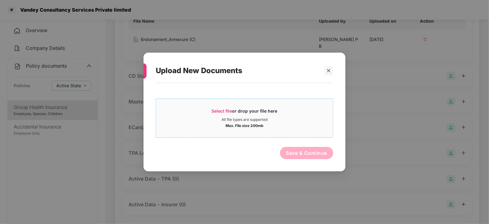
click at [224, 112] on span "Select file" at bounding box center [222, 110] width 21 height 5
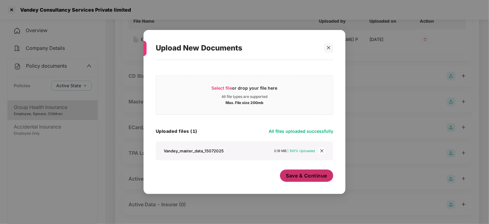
click at [297, 181] on button "Save & Continue" at bounding box center [307, 176] width 54 height 12
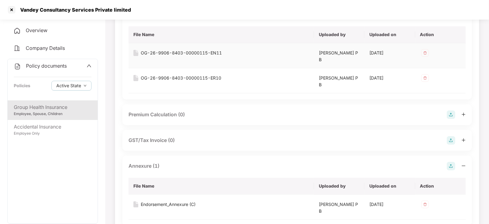
scroll to position [38, 0]
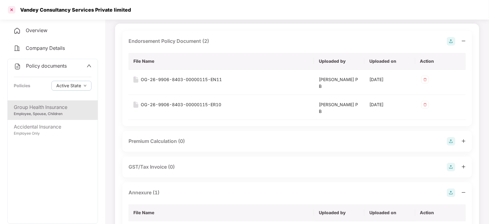
click at [15, 12] on div at bounding box center [12, 10] width 10 height 10
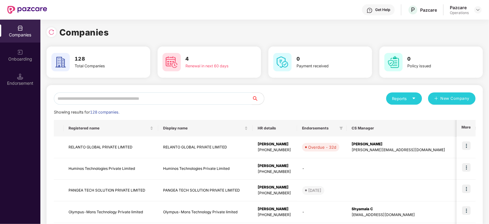
scroll to position [0, 0]
click at [136, 99] on input "text" at bounding box center [153, 98] width 198 height 12
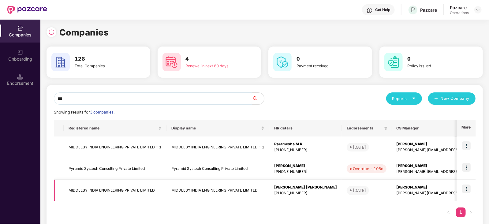
type input "***"
click at [115, 192] on td "MIDDLEBY INDIA ENGINEERING PRIVATE LIMITED" at bounding box center [115, 191] width 103 height 22
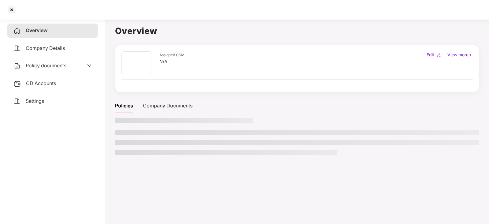
click at [26, 88] on div "CD Accounts" at bounding box center [52, 84] width 91 height 14
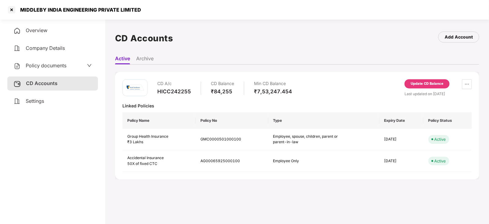
click at [415, 87] on div "Update CD Balance" at bounding box center [427, 83] width 45 height 9
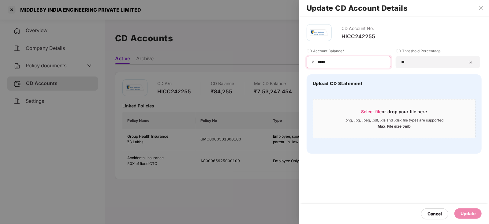
drag, startPoint x: 333, startPoint y: 59, endPoint x: 309, endPoint y: 59, distance: 23.6
click at [309, 59] on div "₹ *****" at bounding box center [349, 62] width 85 height 12
paste input
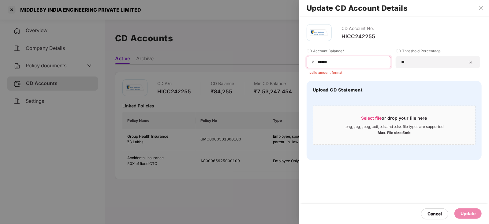
click at [318, 64] on input "*****" at bounding box center [351, 62] width 69 height 6
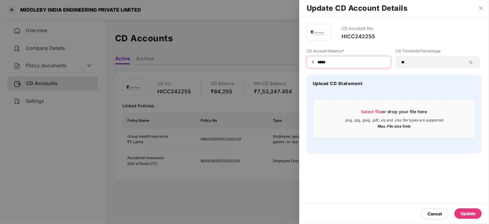
click at [341, 60] on input "*****" at bounding box center [351, 62] width 69 height 6
type input "*****"
click at [461, 212] on div "Update" at bounding box center [468, 213] width 15 height 7
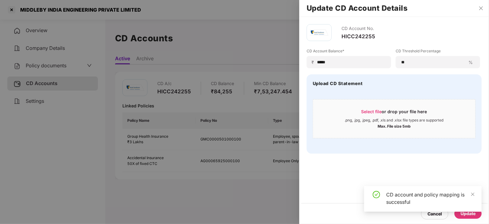
click at [47, 73] on div at bounding box center [244, 112] width 489 height 224
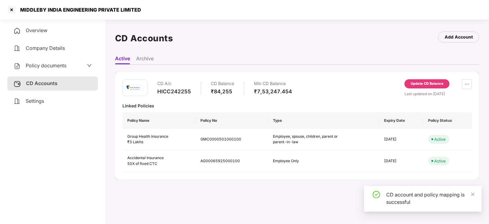
click at [48, 68] on span "Policy documents" at bounding box center [46, 65] width 41 height 6
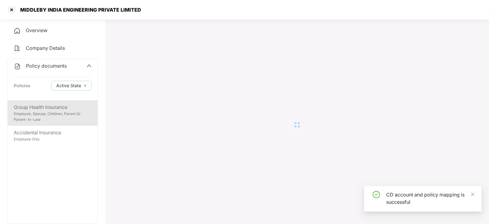
click at [63, 112] on div "Employee, Spouse, Children, Parent Or Parent-In-Law" at bounding box center [53, 117] width 78 height 12
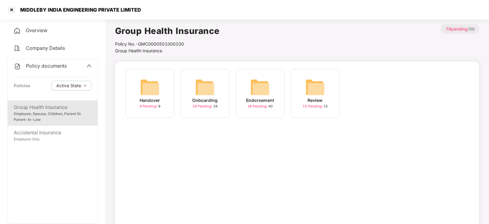
click at [266, 88] on img at bounding box center [260, 87] width 20 height 20
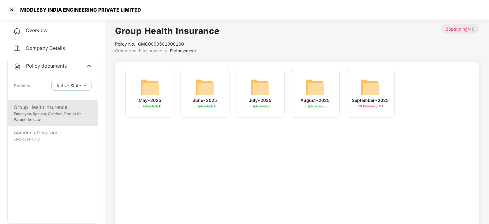
click at [361, 93] on img at bounding box center [371, 87] width 20 height 20
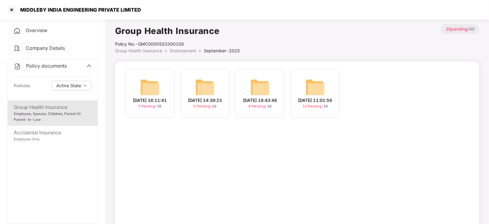
click at [325, 86] on img at bounding box center [316, 87] width 20 height 20
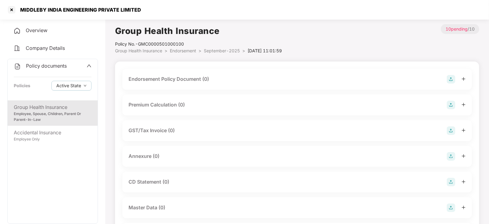
click at [194, 80] on div "Endorsement Policy Document (0)" at bounding box center [169, 79] width 81 height 8
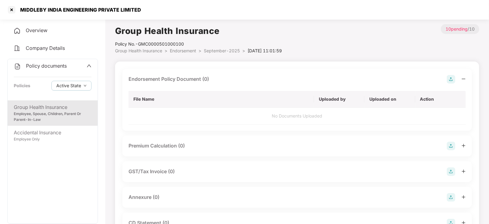
click at [454, 80] on img at bounding box center [451, 79] width 9 height 9
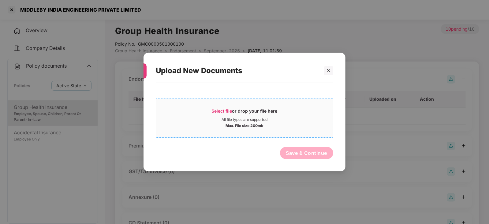
click at [232, 110] on span "Select file" at bounding box center [222, 110] width 21 height 5
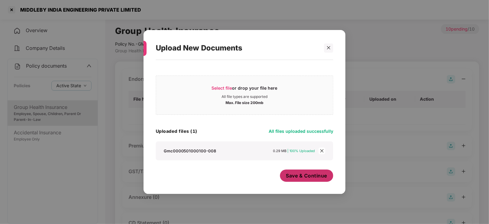
click at [299, 180] on button "Save & Continue" at bounding box center [307, 176] width 54 height 12
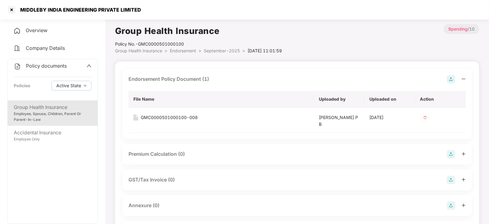
click at [449, 155] on img at bounding box center [451, 154] width 9 height 9
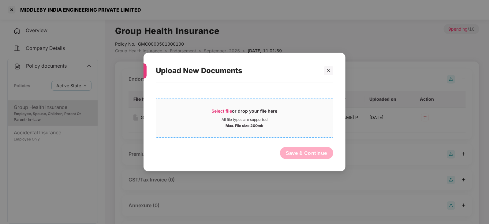
click at [224, 111] on span "Select file" at bounding box center [222, 110] width 21 height 5
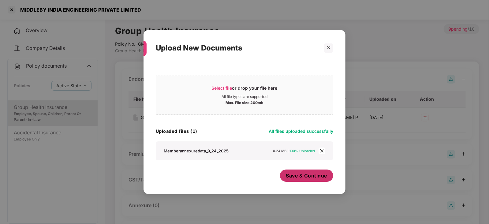
click at [302, 182] on div "Save & Continue" at bounding box center [307, 177] width 54 height 15
click at [302, 181] on button "Save & Continue" at bounding box center [307, 176] width 54 height 12
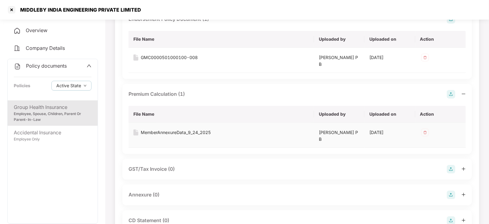
scroll to position [76, 0]
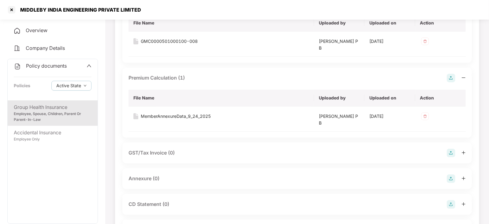
click at [449, 177] on img at bounding box center [451, 179] width 9 height 9
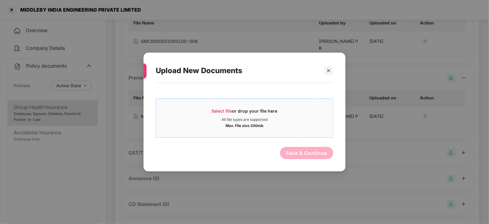
click at [216, 105] on span "Select file or drop your file here All file types are supported Max. File size …" at bounding box center [244, 117] width 177 height 29
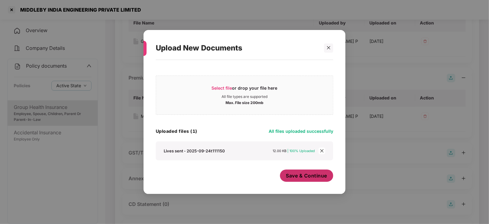
click at [312, 181] on button "Save & Continue" at bounding box center [307, 176] width 54 height 12
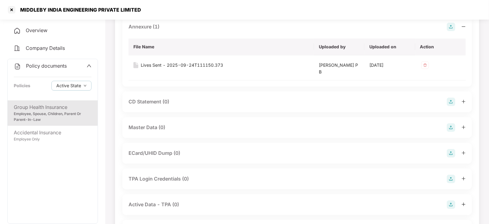
scroll to position [230, 0]
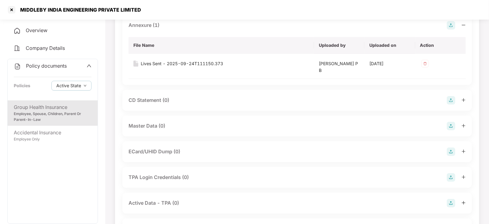
click at [450, 129] on img at bounding box center [451, 126] width 9 height 9
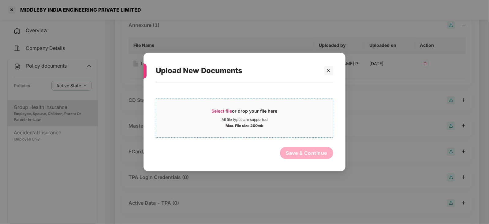
click at [209, 114] on div "Select file or drop your file here" at bounding box center [244, 112] width 177 height 9
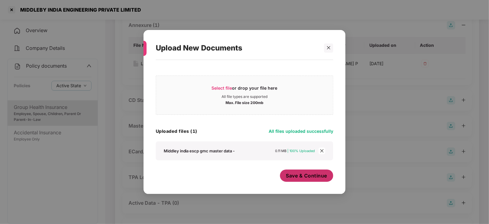
click at [307, 177] on span "Save & Continue" at bounding box center [306, 175] width 41 height 7
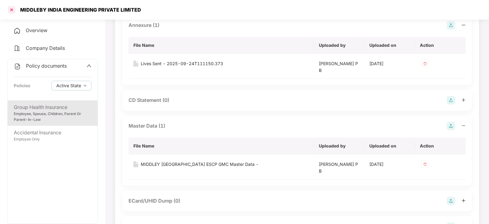
click at [8, 12] on div at bounding box center [12, 10] width 10 height 10
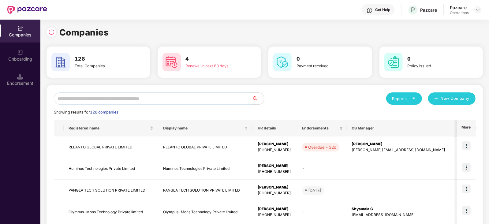
scroll to position [0, 0]
click at [129, 99] on input "text" at bounding box center [153, 98] width 198 height 12
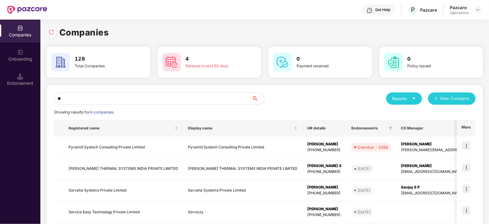
type input "*"
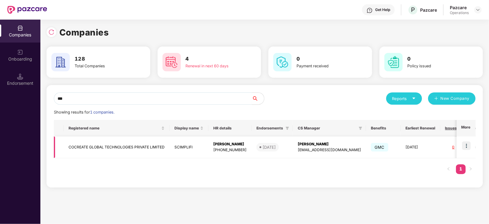
type input "***"
click at [109, 149] on td "COCREATE GLOBAL TECHNOLOGIES PRIVATE LIMITED" at bounding box center [117, 148] width 106 height 22
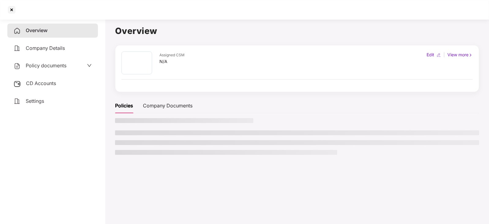
click at [26, 89] on div "CD Accounts" at bounding box center [52, 84] width 91 height 14
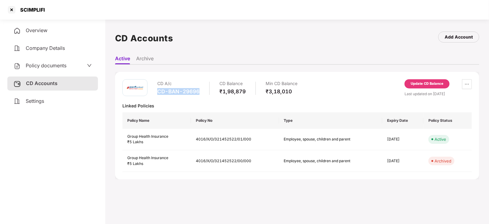
drag, startPoint x: 158, startPoint y: 92, endPoint x: 201, endPoint y: 96, distance: 43.6
click at [201, 96] on div "CD A/c CD-BAN-29696 CD Balance ₹1,98,879 Min CD Balance ₹3,18,010" at bounding box center [227, 87] width 140 height 17
copy div "CD-BAN-29696"
click at [433, 89] on div "Update CD Balance" at bounding box center [427, 85] width 45 height 12
click at [422, 82] on div "Update CD Balance" at bounding box center [427, 84] width 33 height 6
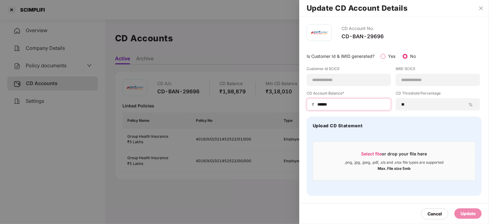
drag, startPoint x: 337, startPoint y: 106, endPoint x: 313, endPoint y: 102, distance: 24.5
click at [313, 102] on div "₹ ******" at bounding box center [349, 104] width 85 height 12
paste input
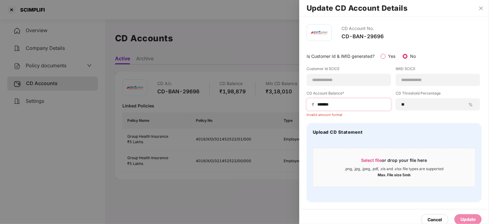
click at [315, 103] on span "₹" at bounding box center [314, 105] width 5 height 6
click at [318, 106] on input "******" at bounding box center [351, 104] width 69 height 6
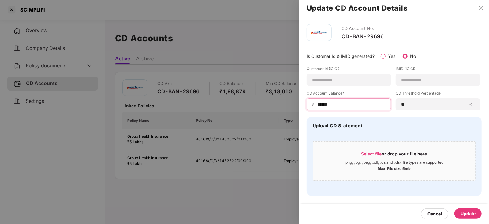
type input "******"
click at [351, 85] on div "**********" at bounding box center [349, 80] width 85 height 12
drag, startPoint x: 399, startPoint y: 81, endPoint x: 405, endPoint y: 81, distance: 6.2
click at [399, 81] on div "**********" at bounding box center [438, 80] width 85 height 12
type input "**********"
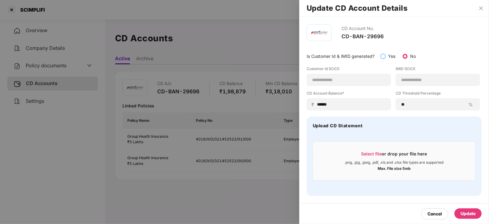
type input "**********"
click at [468, 212] on div "Update" at bounding box center [468, 213] width 15 height 7
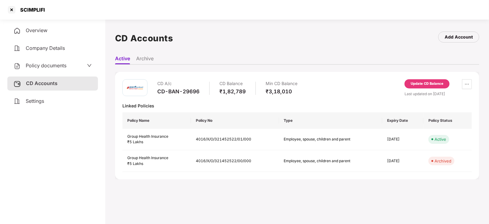
click at [47, 66] on span "Policy documents" at bounding box center [46, 65] width 41 height 6
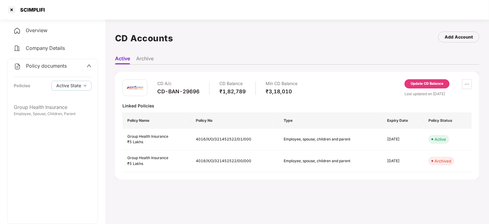
click at [56, 120] on div "Group Health Insurance Employee, Spouse, Children, Parent" at bounding box center [53, 161] width 90 height 123
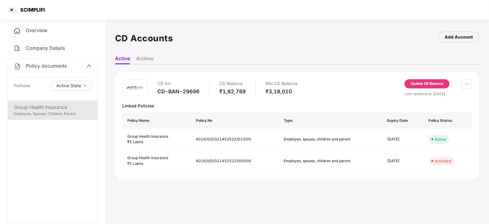
click at [55, 118] on div "Group Health Insurance Employee, Spouse, Children, Parent" at bounding box center [53, 110] width 90 height 20
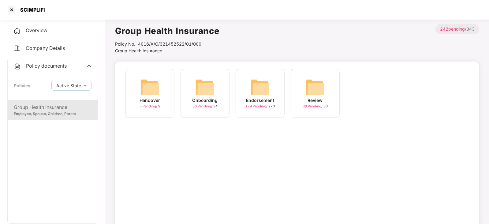
click at [264, 85] on img at bounding box center [260, 87] width 20 height 20
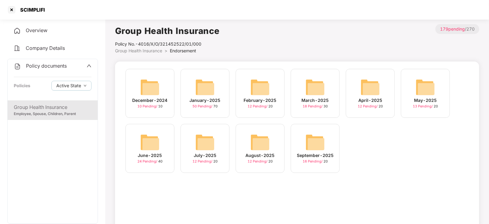
click at [314, 143] on img at bounding box center [316, 143] width 20 height 20
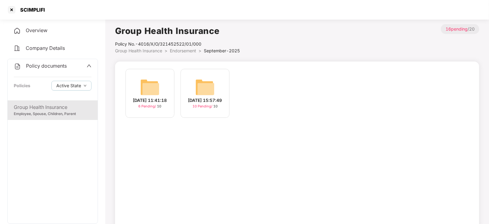
click at [210, 88] on img at bounding box center [205, 87] width 20 height 20
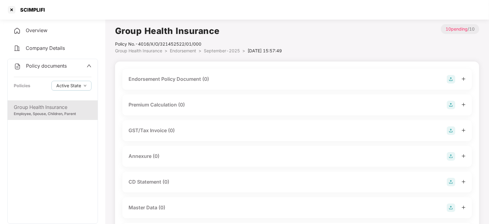
click at [447, 81] on img at bounding box center [451, 79] width 9 height 9
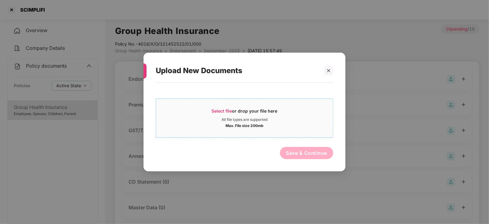
click at [226, 109] on span "Select file" at bounding box center [222, 110] width 21 height 5
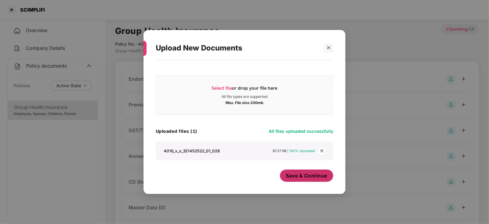
click at [289, 179] on span "Save & Continue" at bounding box center [306, 175] width 41 height 7
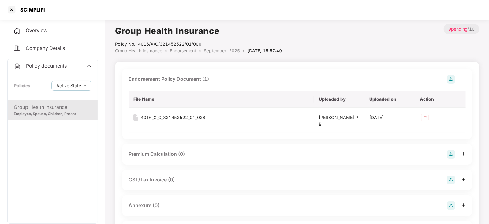
click at [453, 156] on img at bounding box center [451, 154] width 9 height 9
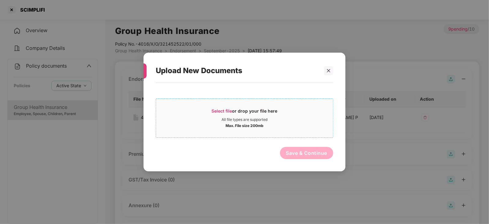
click at [229, 107] on span "Select file or drop your file here All file types are supported Max. File size …" at bounding box center [244, 117] width 177 height 29
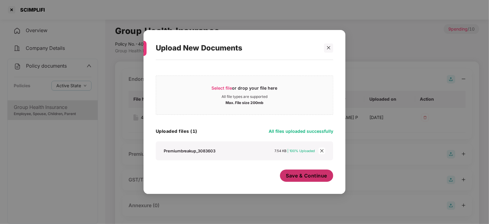
click at [303, 177] on span "Save & Continue" at bounding box center [306, 175] width 41 height 7
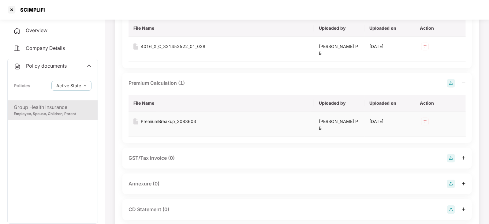
scroll to position [76, 0]
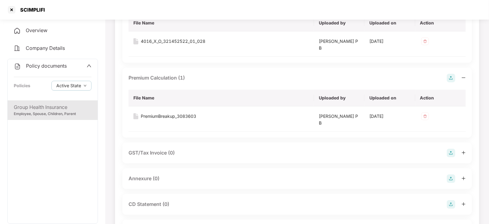
click at [449, 178] on img at bounding box center [451, 179] width 9 height 9
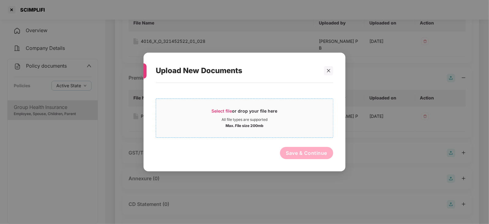
click at [218, 107] on span "Select file or drop your file here All file types are supported Max. File size …" at bounding box center [244, 117] width 177 height 29
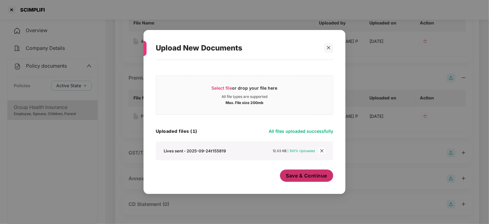
click at [297, 179] on span "Save & Continue" at bounding box center [306, 175] width 41 height 7
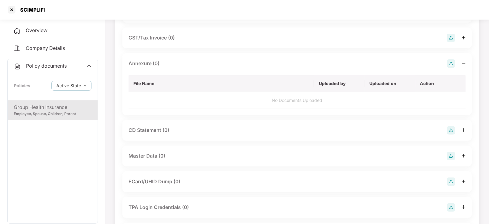
scroll to position [230, 0]
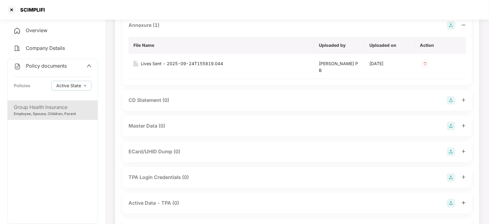
click at [449, 125] on img at bounding box center [451, 126] width 9 height 9
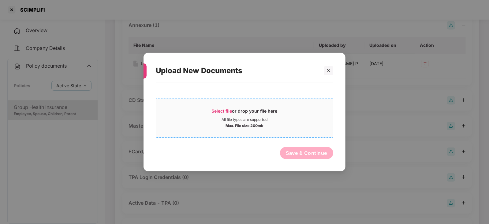
click at [222, 112] on span "Select file" at bounding box center [222, 110] width 21 height 5
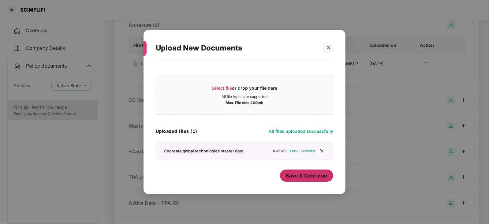
click at [322, 174] on span "Save & Continue" at bounding box center [306, 175] width 41 height 7
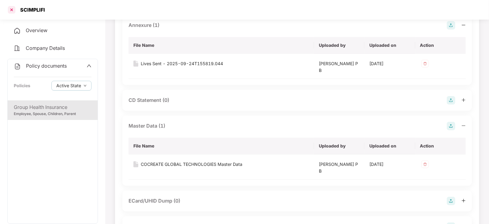
click at [9, 11] on div at bounding box center [12, 10] width 10 height 10
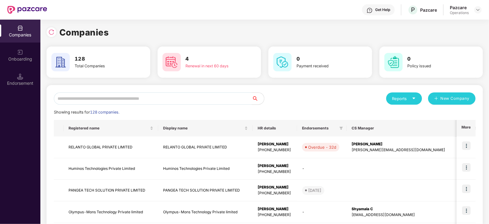
scroll to position [0, 0]
click at [114, 103] on input "text" at bounding box center [153, 98] width 198 height 12
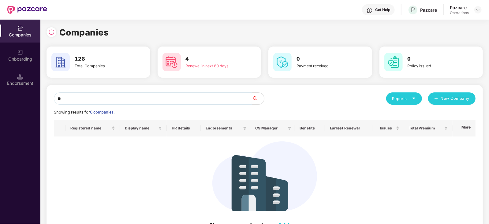
type input "*"
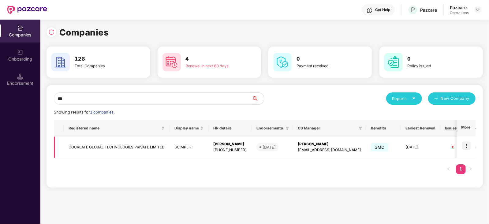
type input "***"
click at [471, 141] on td at bounding box center [466, 148] width 19 height 22
click at [465, 146] on img at bounding box center [466, 145] width 9 height 9
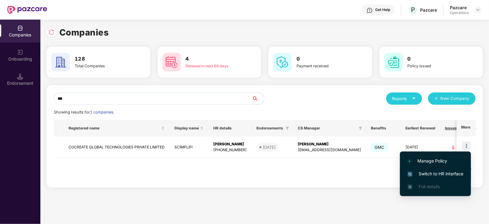
click at [451, 171] on span "Switch to HR interface" at bounding box center [436, 174] width 56 height 7
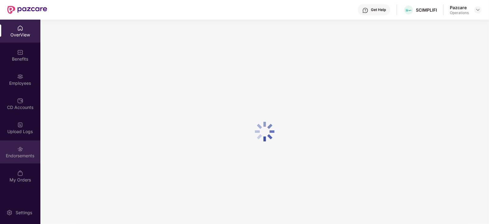
click at [24, 149] on div "Endorsements" at bounding box center [20, 152] width 40 height 23
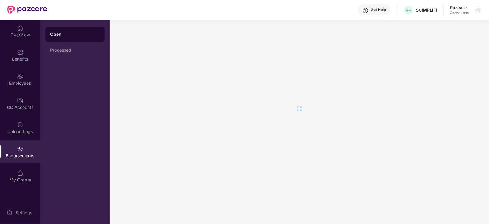
click at [22, 80] on div "Employees" at bounding box center [20, 79] width 40 height 23
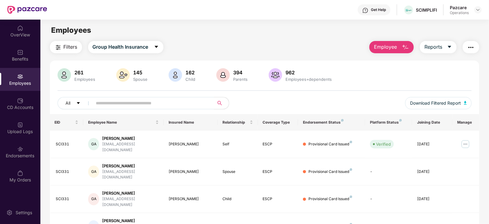
click at [470, 48] on img "button" at bounding box center [471, 47] width 7 height 7
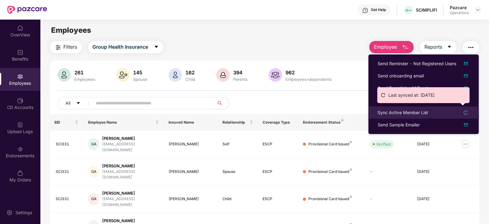
click at [411, 111] on div "Sync Active Member List" at bounding box center [403, 112] width 51 height 7
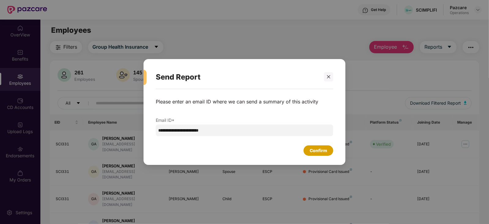
click at [328, 147] on div "Confirm" at bounding box center [319, 150] width 30 height 10
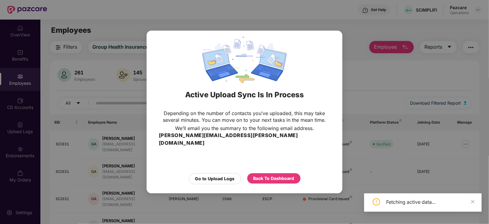
click at [299, 173] on div "Back To Dashboard" at bounding box center [273, 178] width 53 height 11
click at [298, 173] on div "Back To Dashboard" at bounding box center [273, 178] width 53 height 10
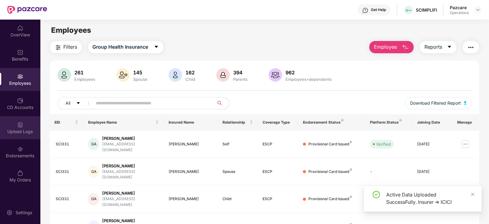
click at [20, 130] on div "Upload Logs" at bounding box center [20, 132] width 40 height 6
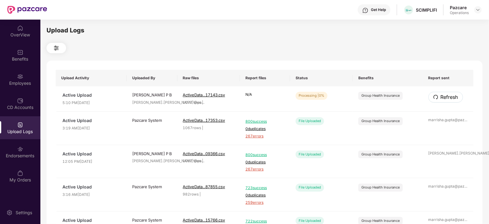
click at [431, 97] on button "Refresh" at bounding box center [446, 97] width 35 height 11
click at [478, 12] on img at bounding box center [478, 9] width 5 height 5
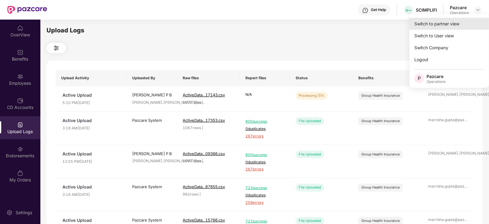
click at [456, 27] on div "Switch to partner view" at bounding box center [450, 24] width 80 height 12
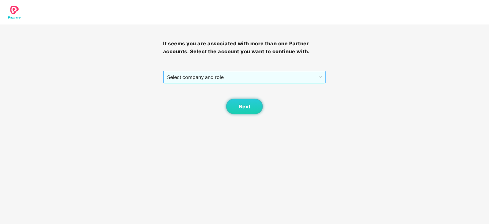
click at [195, 77] on span "Select company and role" at bounding box center [244, 77] width 155 height 12
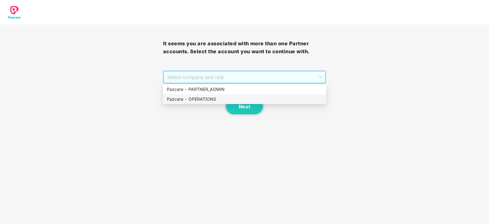
click at [193, 100] on div "Pazcare - OPERATIONS" at bounding box center [245, 99] width 156 height 7
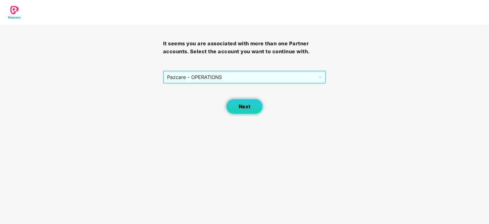
click at [241, 102] on button "Next" at bounding box center [244, 106] width 37 height 15
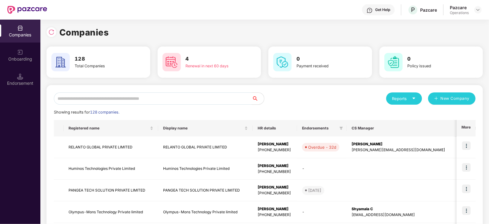
click at [18, 81] on div "Endorsement" at bounding box center [20, 83] width 40 height 6
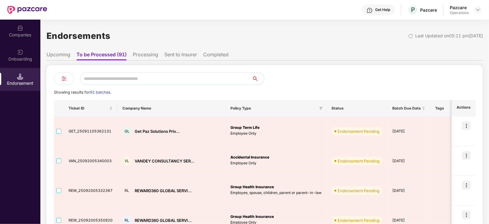
click at [59, 56] on li "Upcoming" at bounding box center [59, 55] width 24 height 9
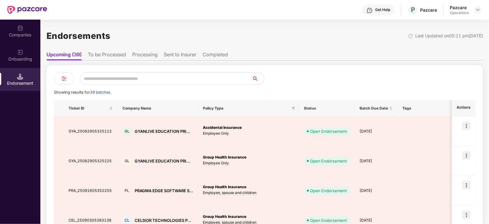
click at [115, 53] on li "To be Processed" at bounding box center [107, 55] width 38 height 9
